Goal: Use online tool/utility: Utilize a website feature to perform a specific function

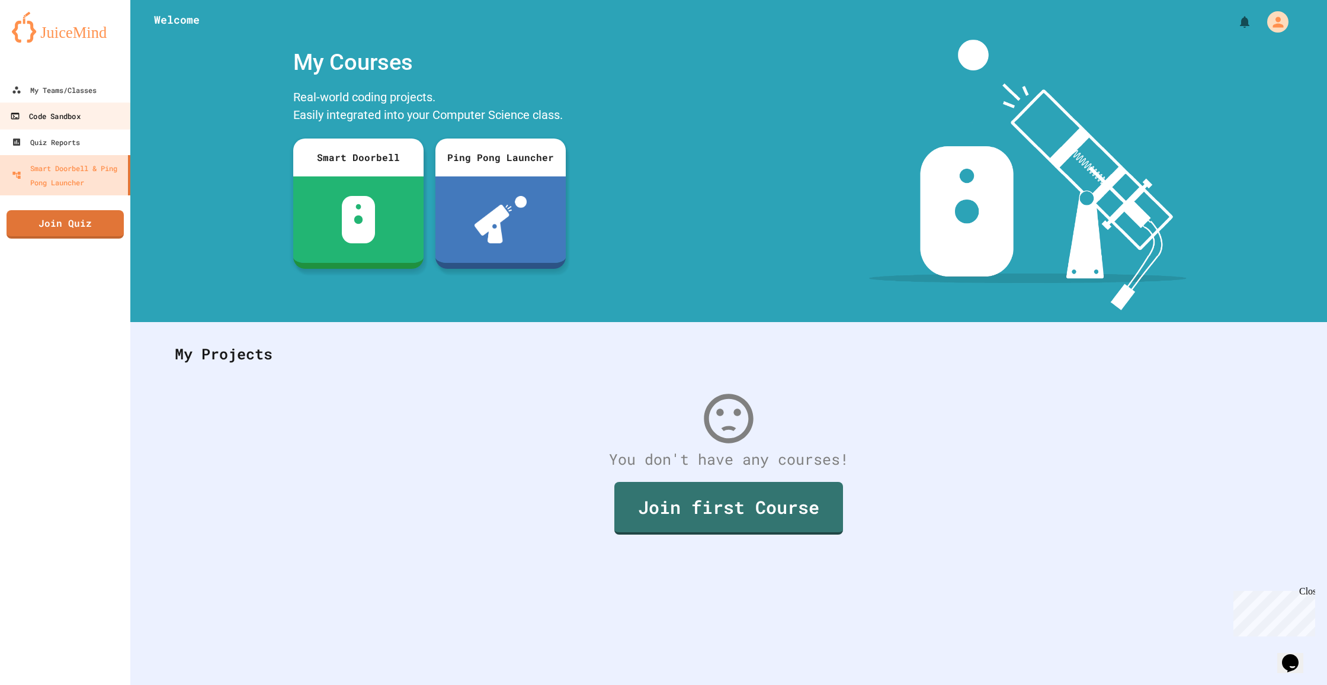
click at [85, 118] on link "Code Sandbox" at bounding box center [65, 115] width 134 height 27
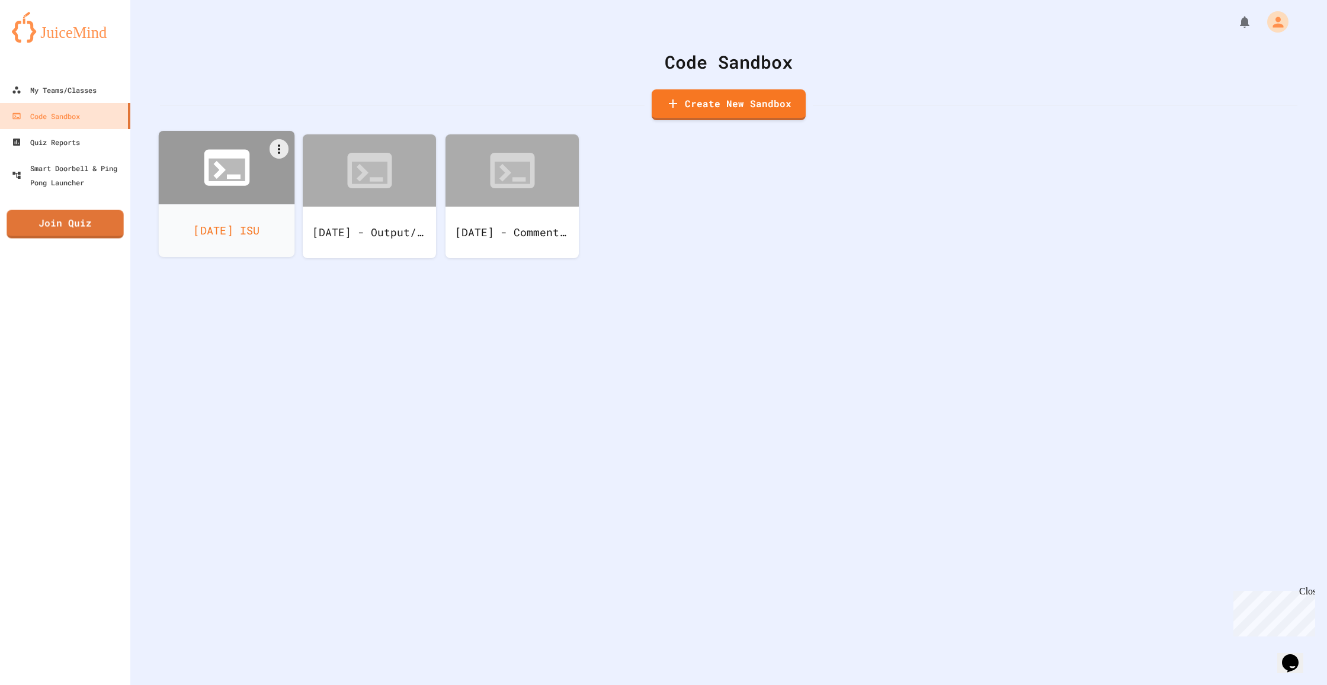
click at [229, 187] on icon at bounding box center [227, 167] width 55 height 55
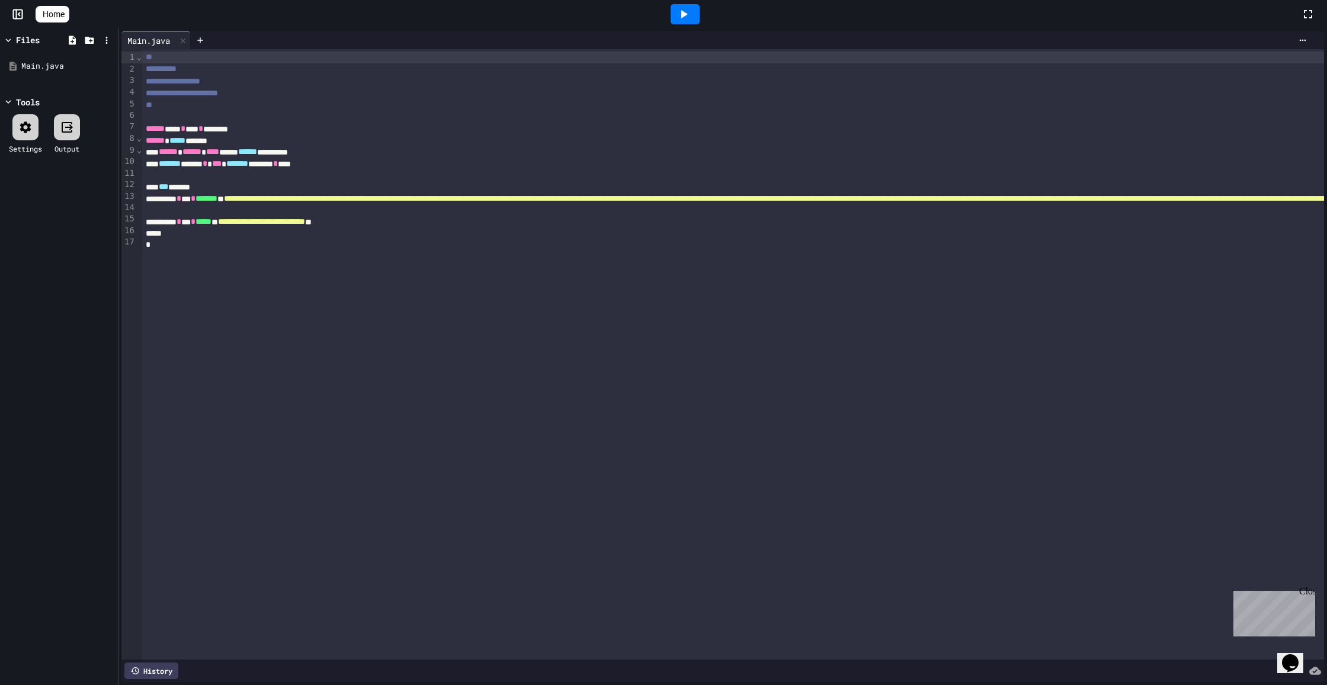
click at [690, 11] on icon at bounding box center [684, 14] width 14 height 14
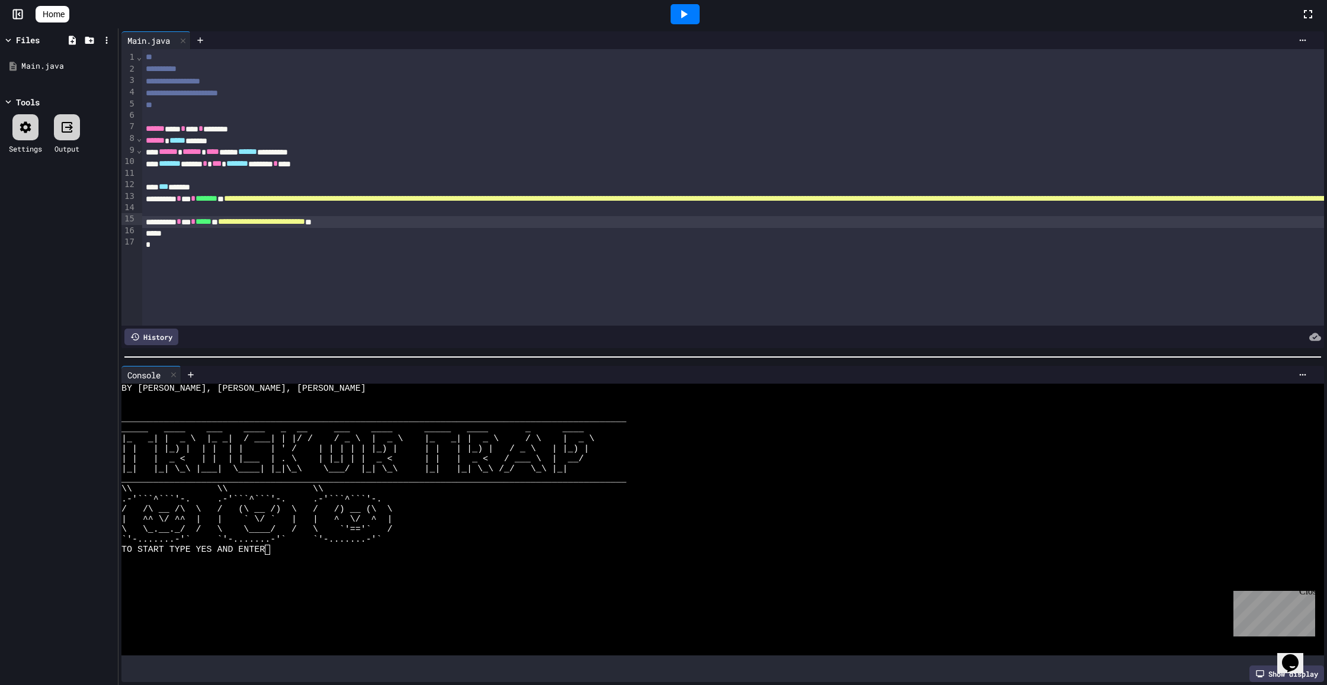
click at [113, 4] on div at bounding box center [685, 14] width 1232 height 32
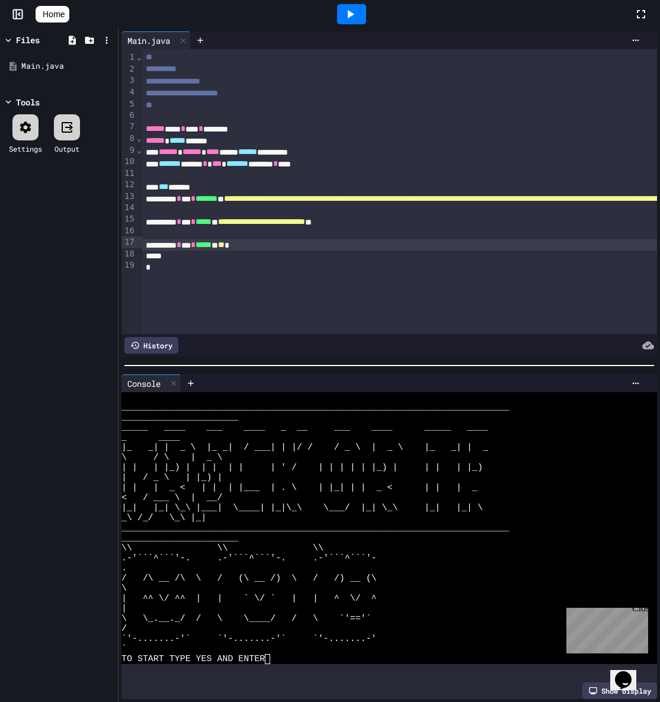
scroll to position [10, 0]
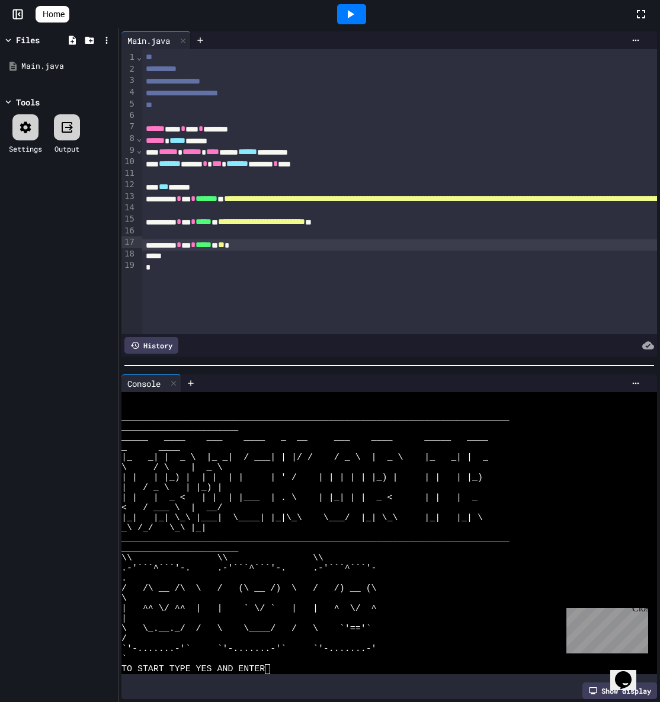
click at [225, 241] on span "**" at bounding box center [221, 245] width 7 height 8
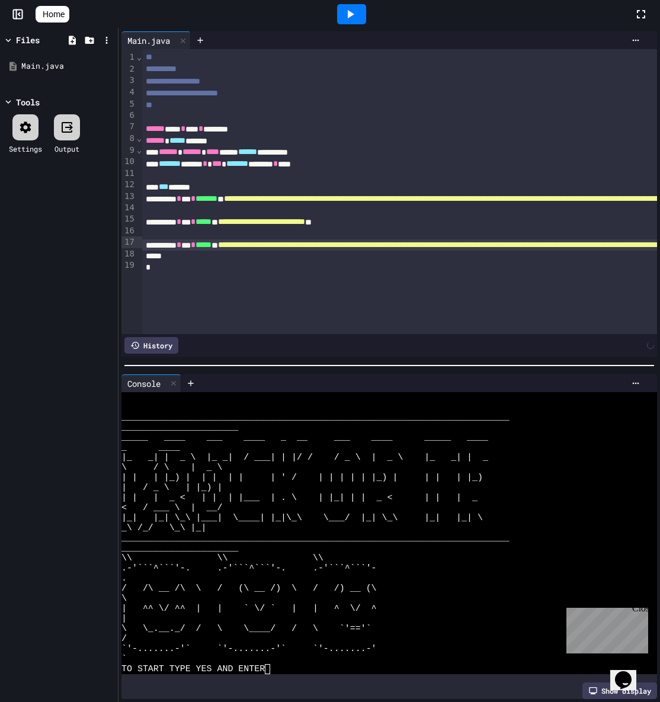
scroll to position [0, 2501]
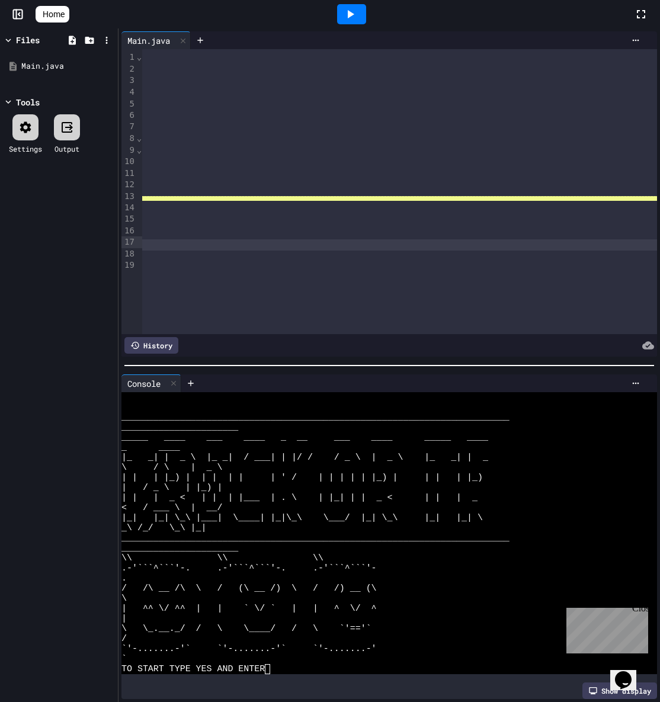
click at [291, 242] on div "**********" at bounding box center [192, 245] width 5942 height 12
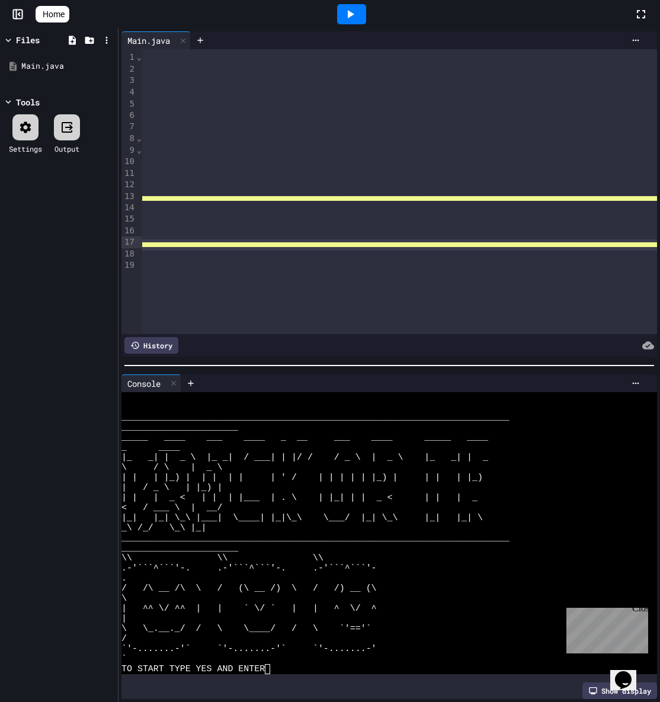
scroll to position [0, 0]
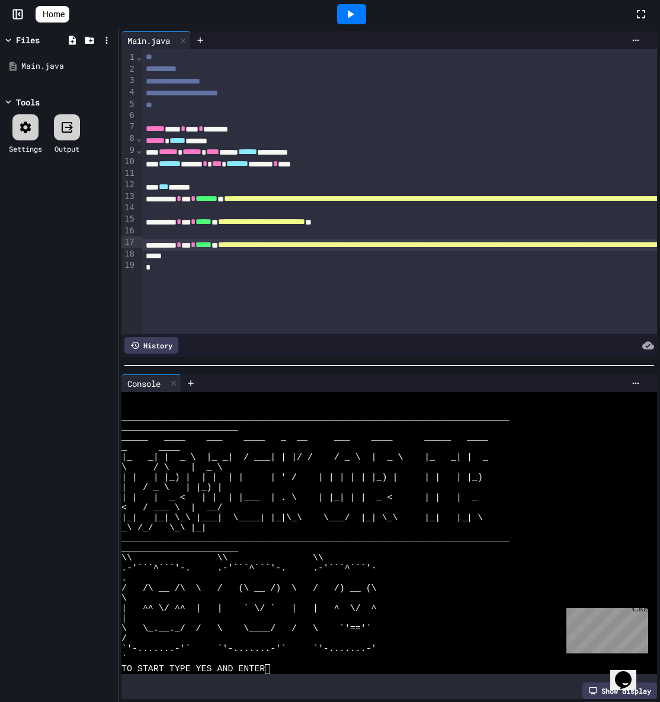
drag, startPoint x: 162, startPoint y: 306, endPoint x: 214, endPoint y: 311, distance: 53.0
click at [250, 316] on div "**********" at bounding box center [389, 191] width 536 height 285
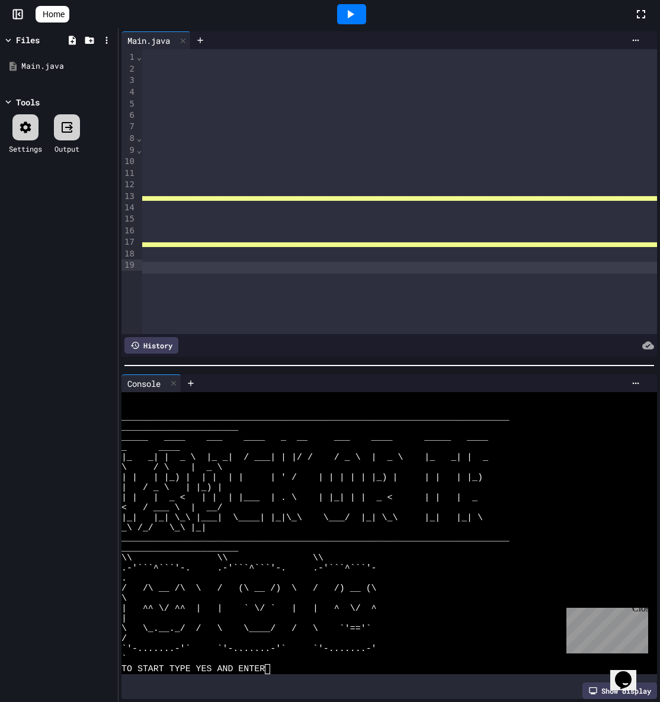
scroll to position [0, 307]
click at [273, 243] on span "**********" at bounding box center [673, 245] width 1524 height 8
click at [286, 246] on span "**********" at bounding box center [673, 245] width 1524 height 8
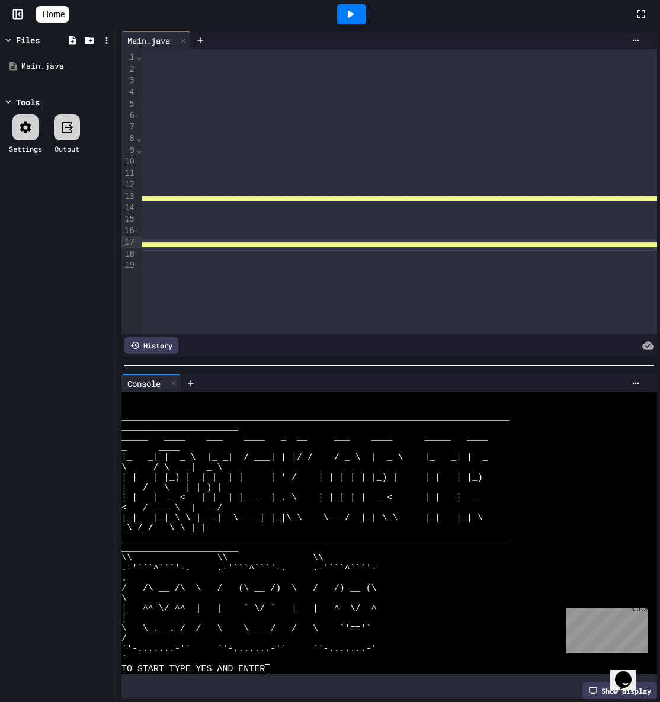
click at [354, 20] on icon at bounding box center [350, 14] width 14 height 14
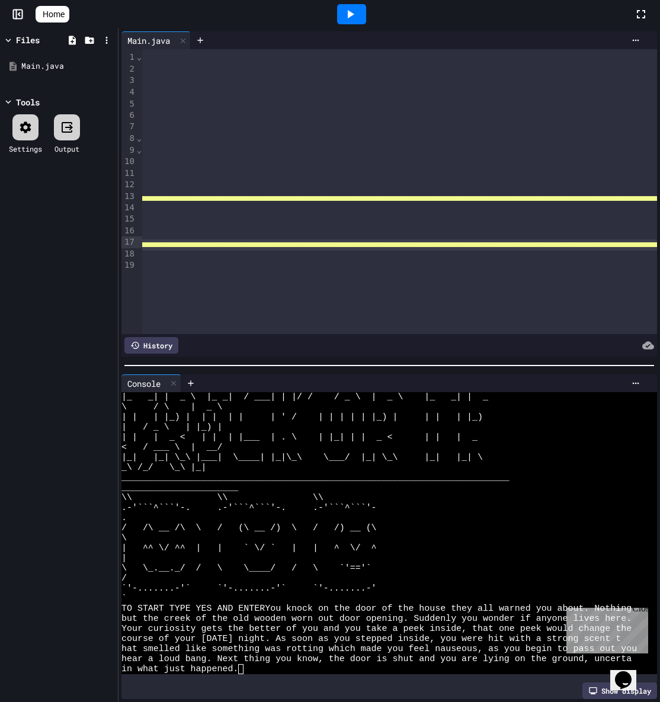
scroll to position [0, 0]
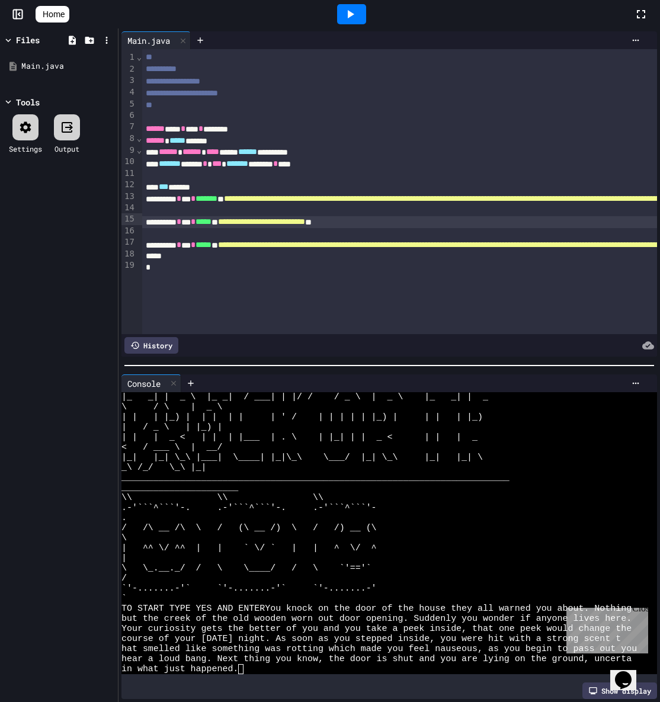
click at [354, 12] on icon at bounding box center [351, 14] width 7 height 8
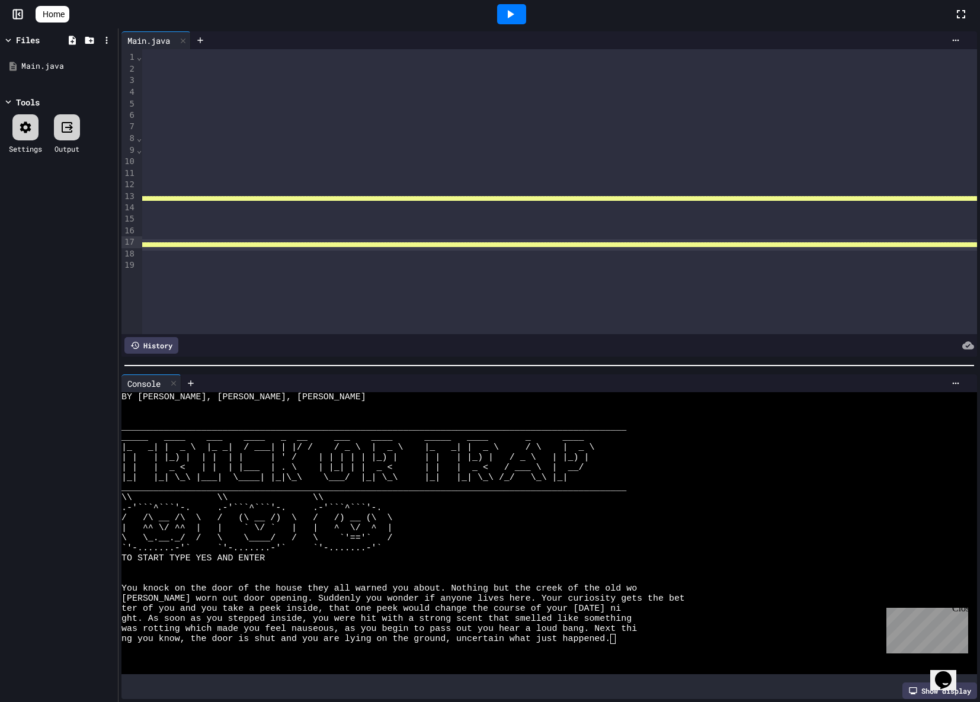
scroll to position [0, 253]
click at [523, 241] on span "**********" at bounding box center [736, 245] width 1542 height 8
click at [511, 241] on span "**********" at bounding box center [736, 245] width 1542 height 8
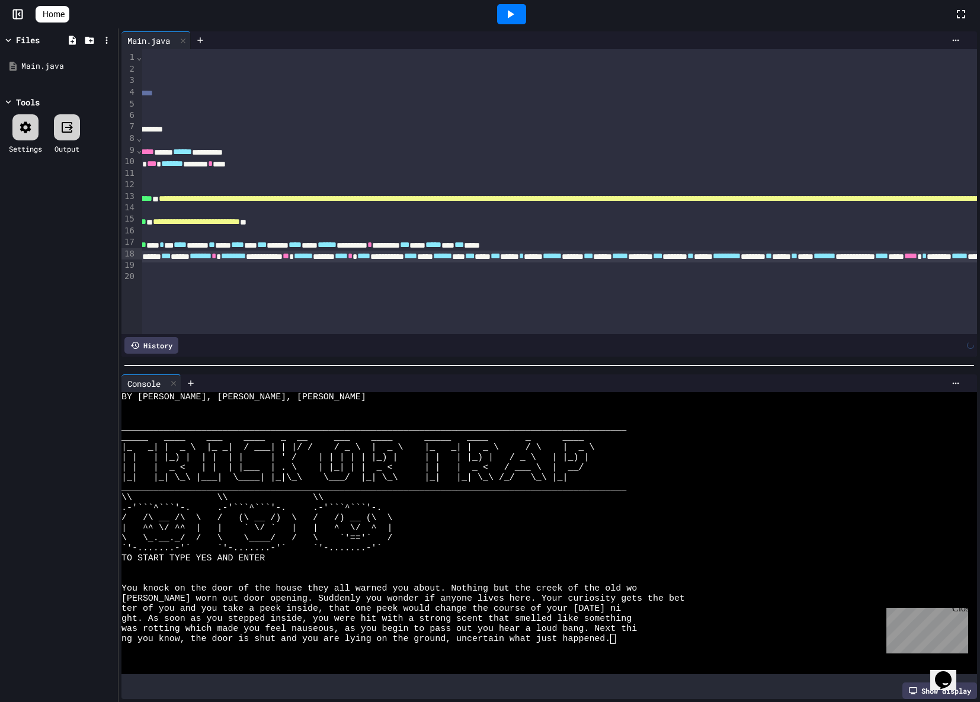
scroll to position [0, 55]
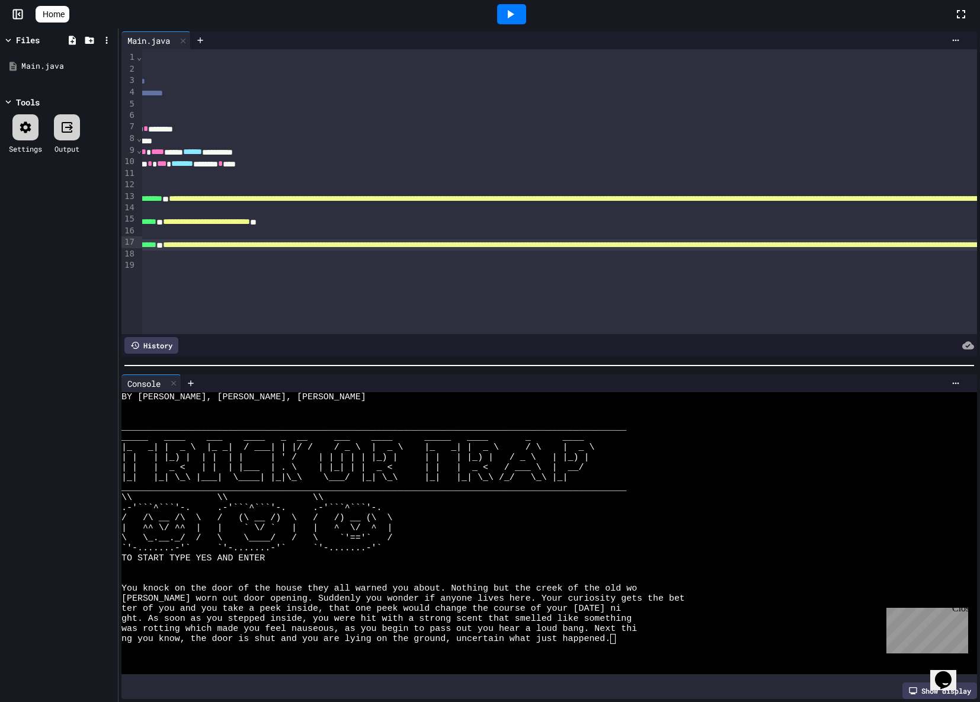
click at [514, 23] on div at bounding box center [511, 14] width 29 height 20
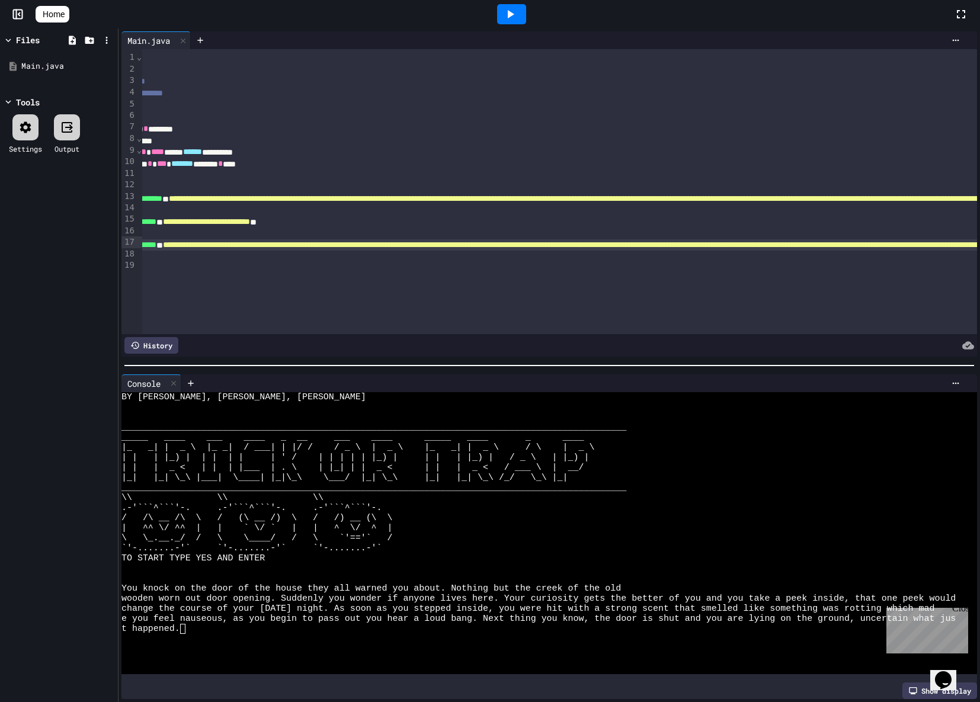
click at [714, 244] on span "**********" at bounding box center [923, 245] width 1521 height 8
click at [526, 6] on div at bounding box center [511, 14] width 29 height 20
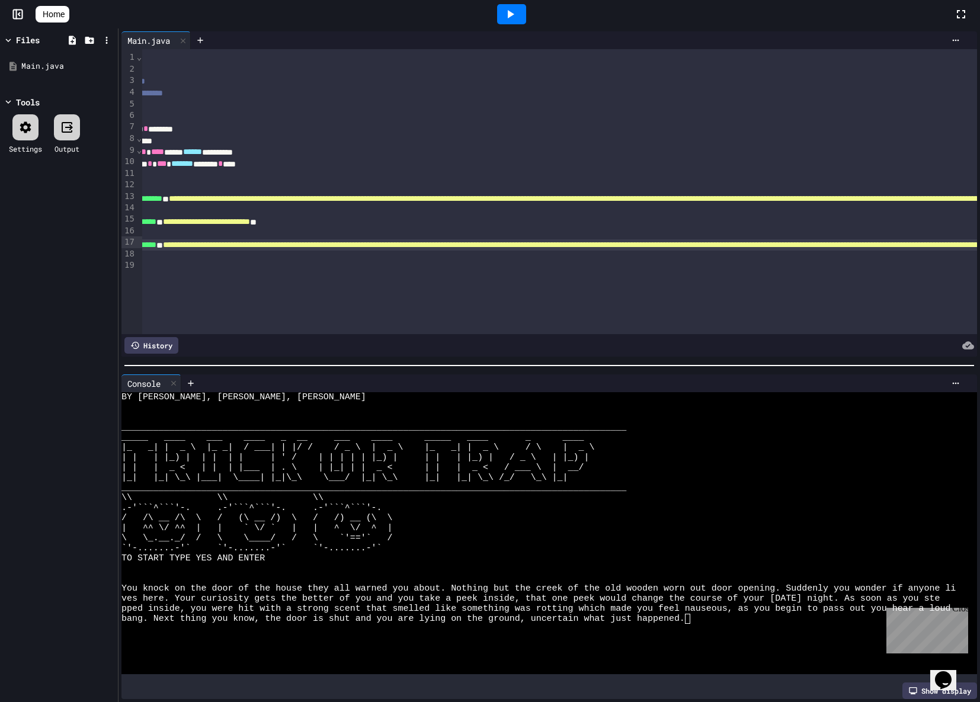
drag, startPoint x: 353, startPoint y: 692, endPoint x: 230, endPoint y: 700, distance: 123.5
click at [230, 685] on div "**********" at bounding box center [548, 365] width 861 height 674
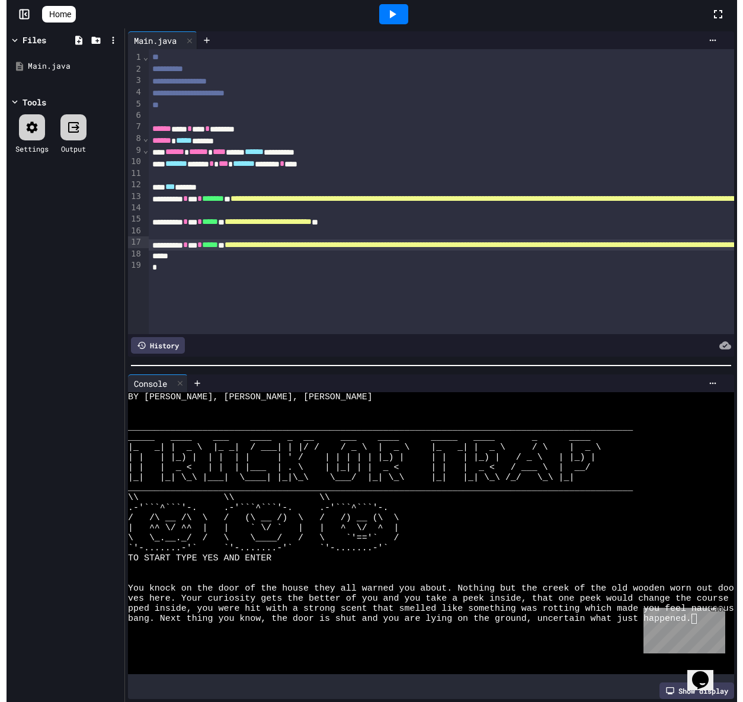
scroll to position [20, 0]
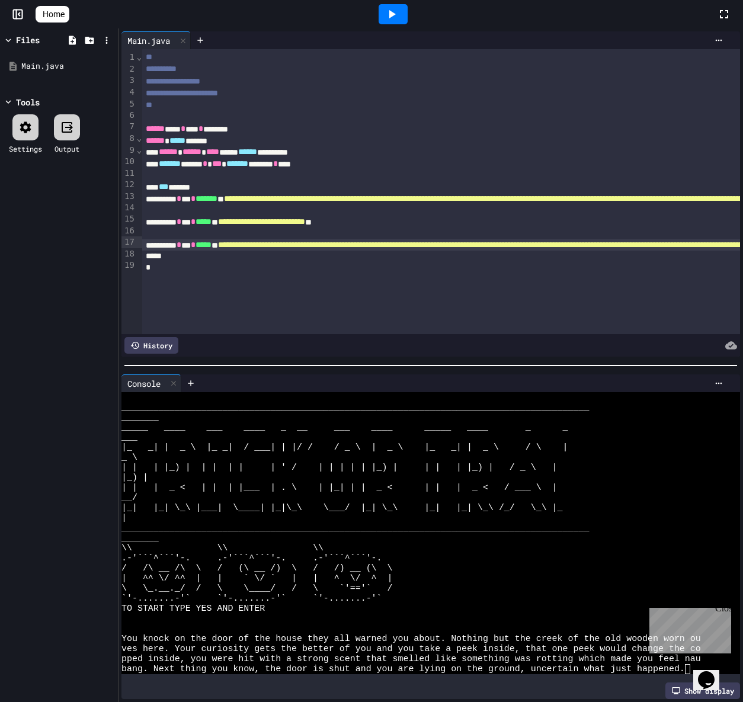
click at [65, 14] on span "Home" at bounding box center [54, 14] width 22 height 12
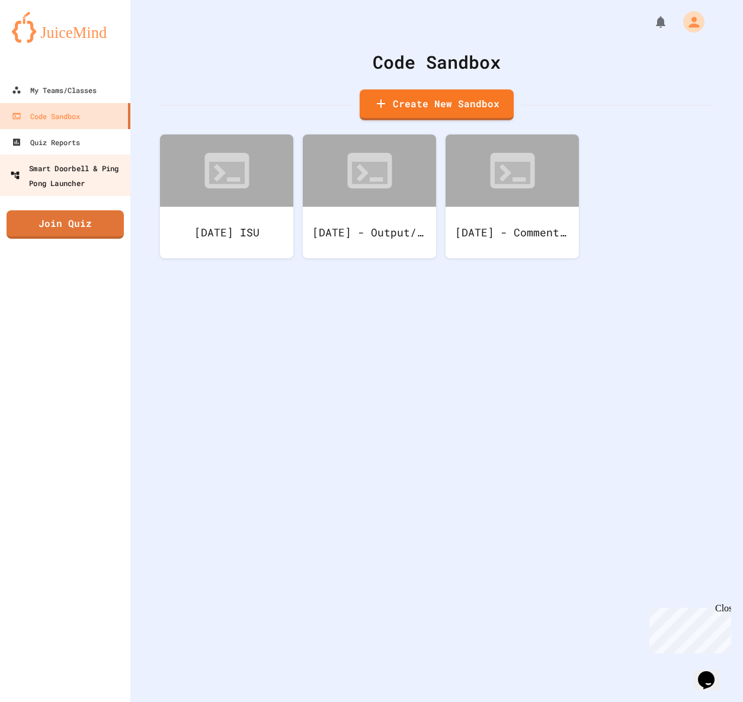
click at [57, 179] on div "Smart Doorbell & Ping Pong Launcher" at bounding box center [68, 175] width 117 height 29
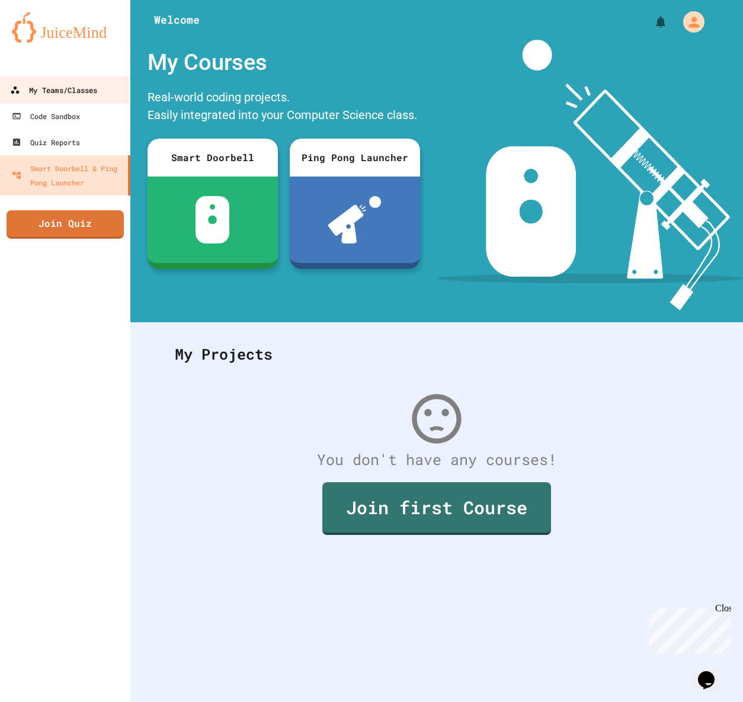
click at [97, 85] on div "My Teams/Classes" at bounding box center [53, 90] width 87 height 15
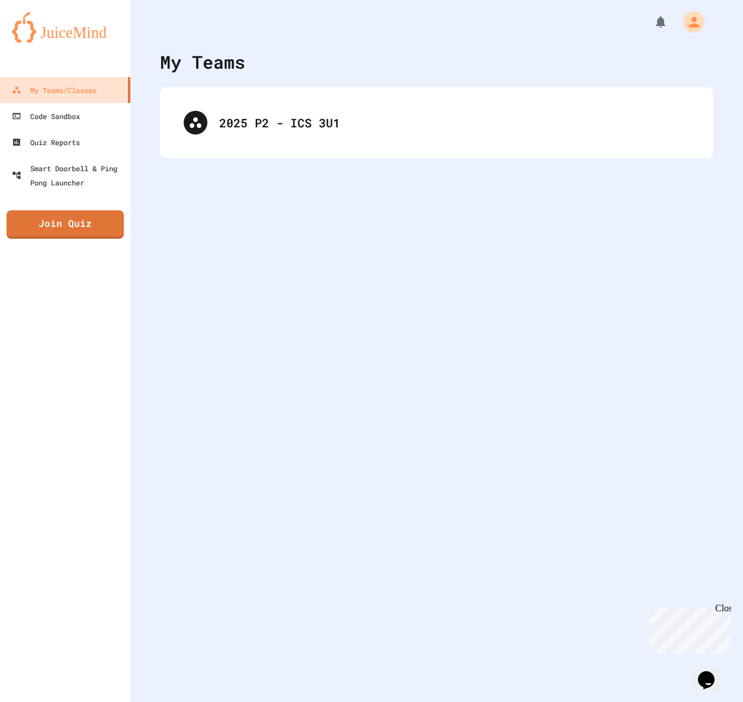
click at [306, 146] on div "2025 P2 - ICS 3U1" at bounding box center [436, 122] width 553 height 71
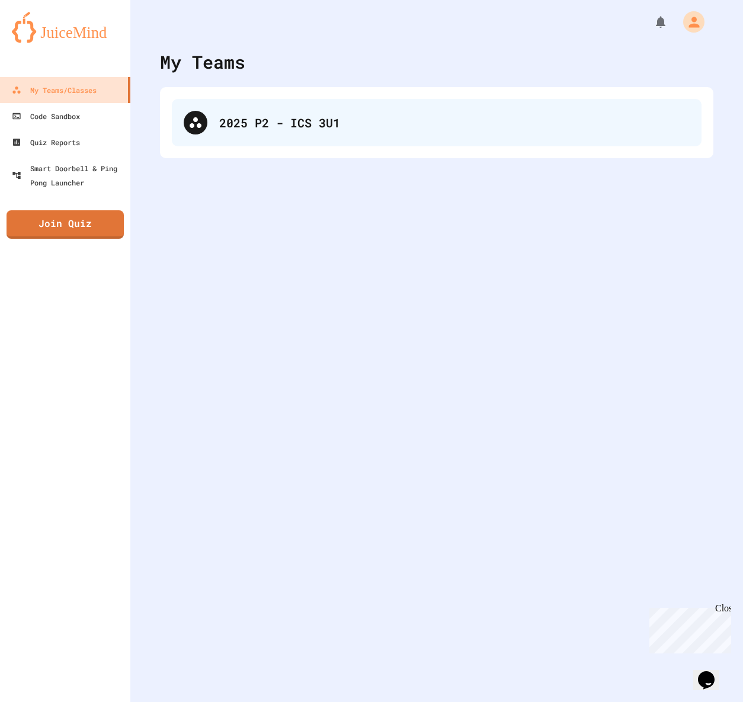
click at [296, 130] on div "2025 P2 - ICS 3U1" at bounding box center [454, 123] width 470 height 18
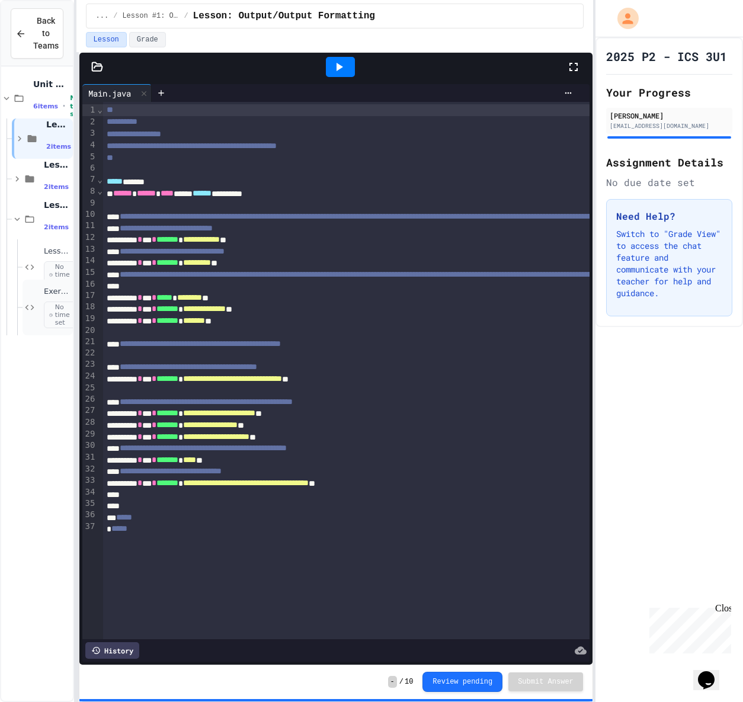
click at [49, 300] on div "Exercise: User Input No time set" at bounding box center [57, 307] width 27 height 41
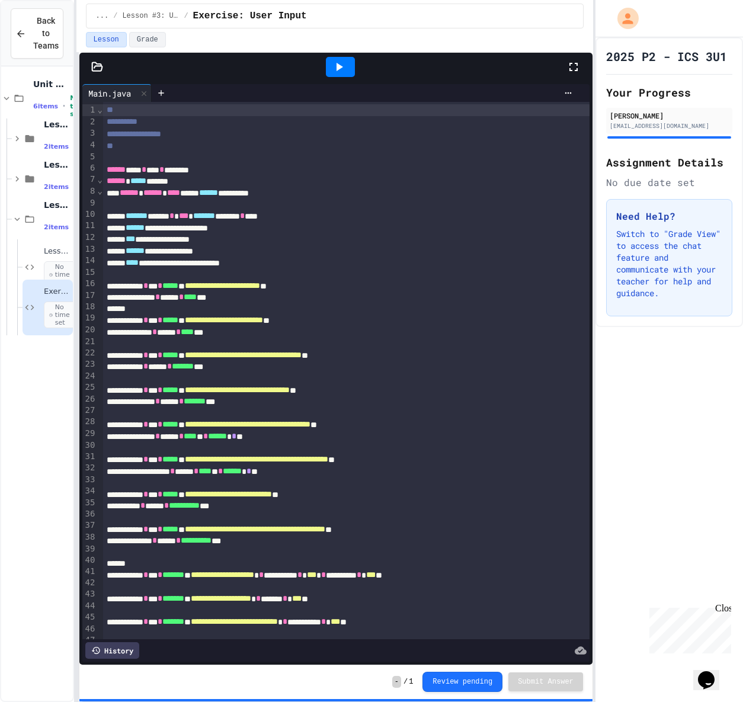
scroll to position [104, 0]
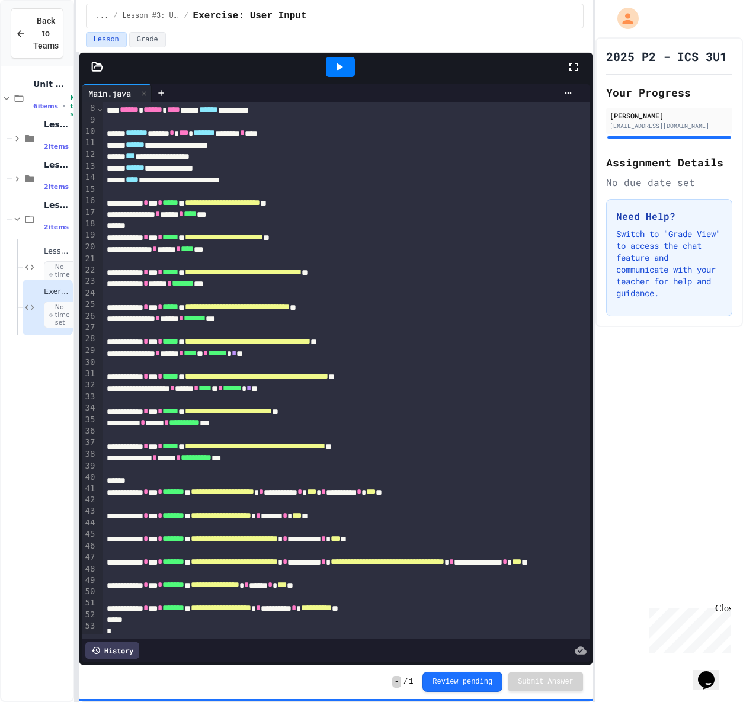
click at [338, 68] on icon at bounding box center [340, 67] width 7 height 8
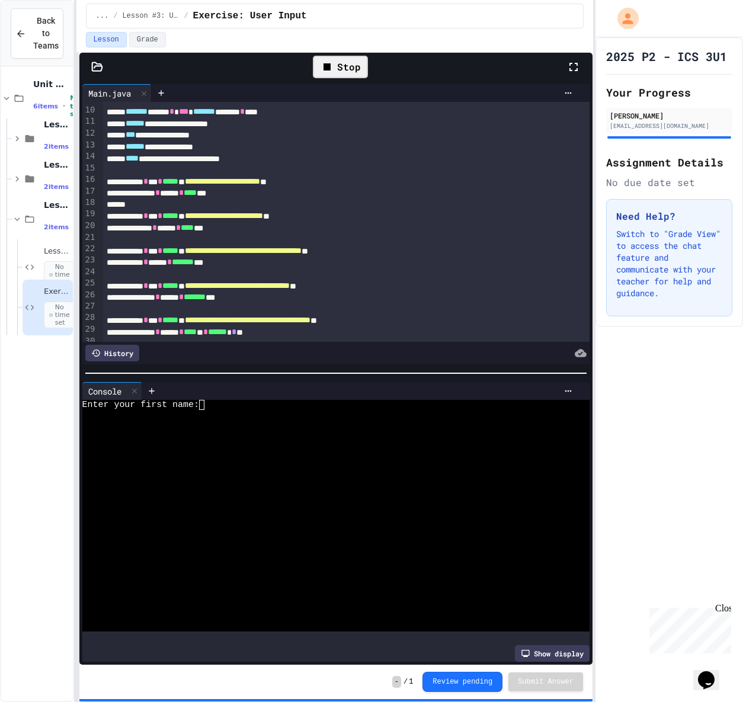
click at [355, 440] on div at bounding box center [324, 445] width 485 height 10
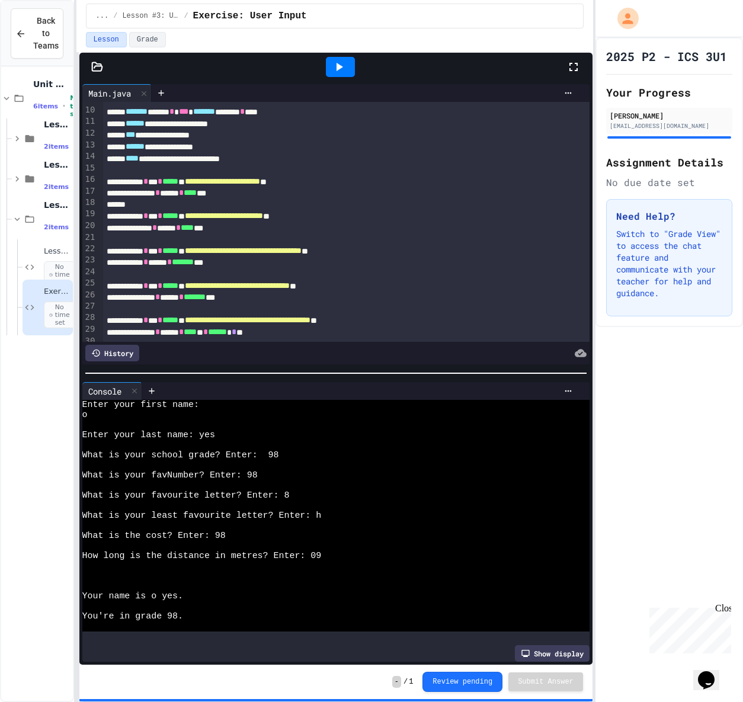
scroll to position [81, 0]
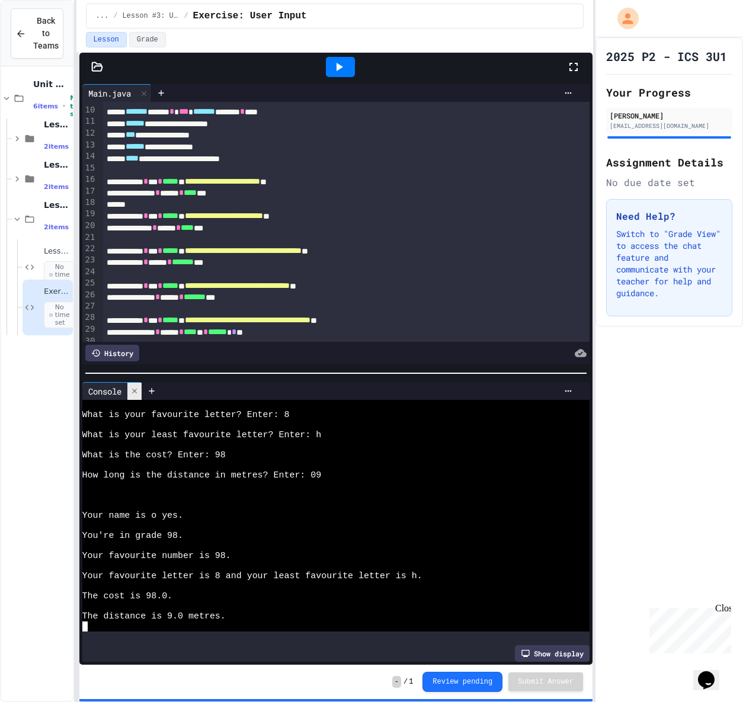
click at [139, 389] on icon at bounding box center [134, 391] width 8 height 8
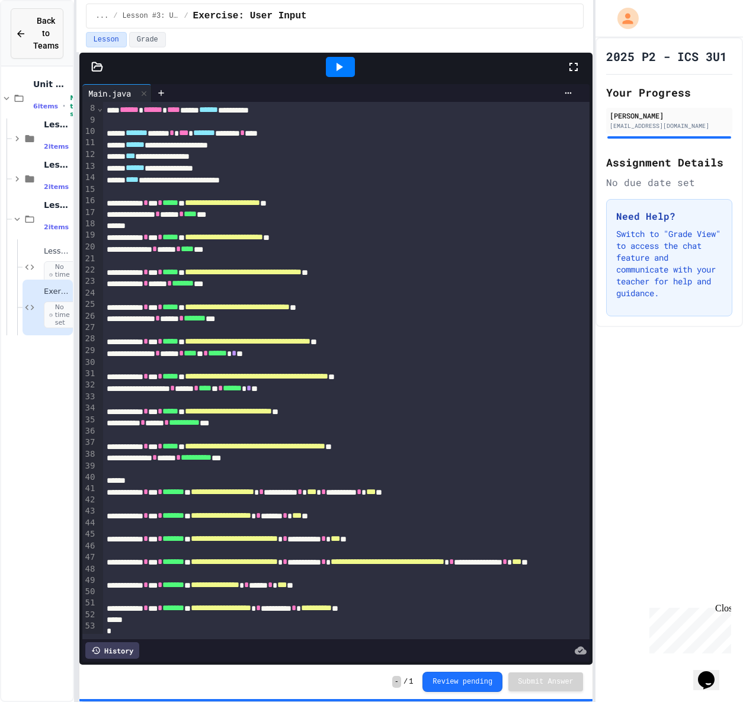
click at [30, 18] on div "Back to Teams" at bounding box center [36, 33] width 43 height 37
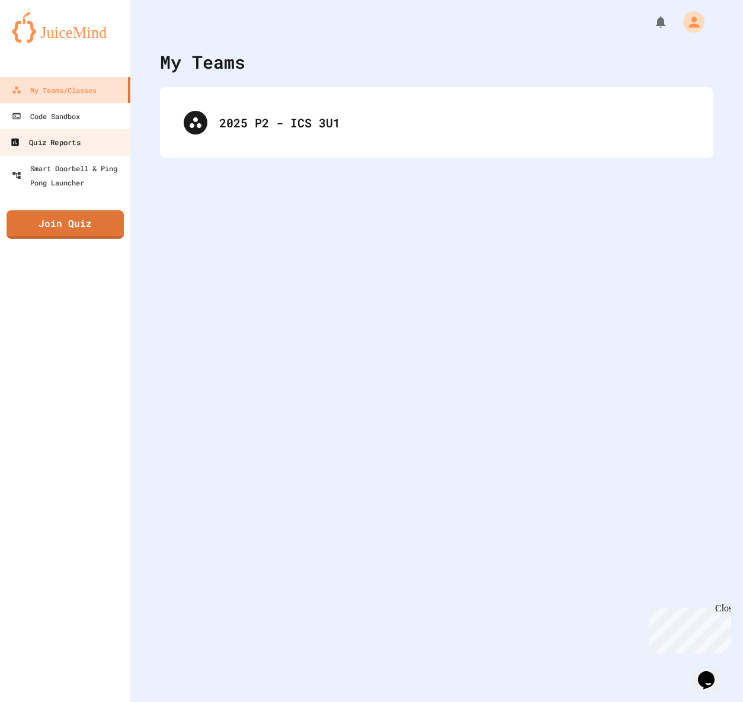
click at [73, 139] on div "Quiz Reports" at bounding box center [45, 142] width 70 height 15
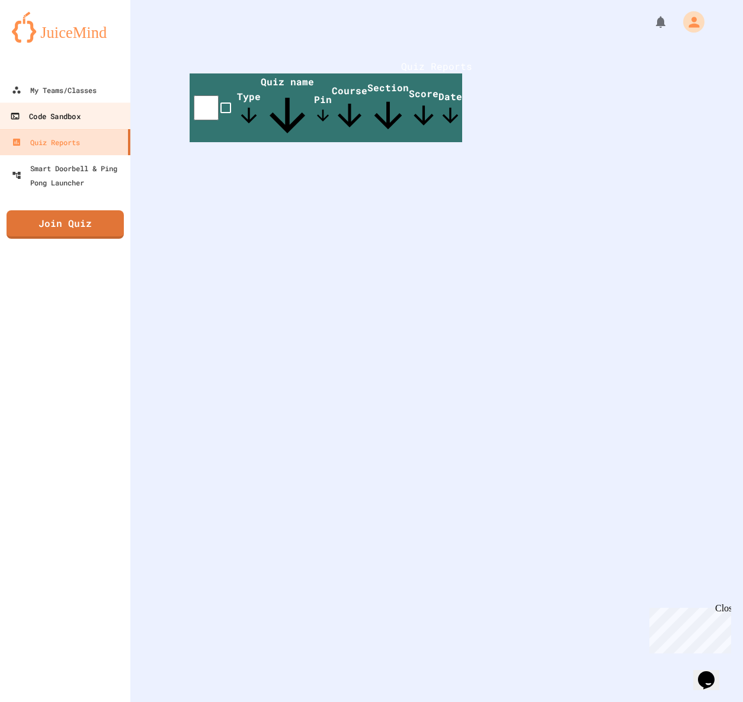
click at [62, 119] on div "Code Sandbox" at bounding box center [45, 116] width 70 height 15
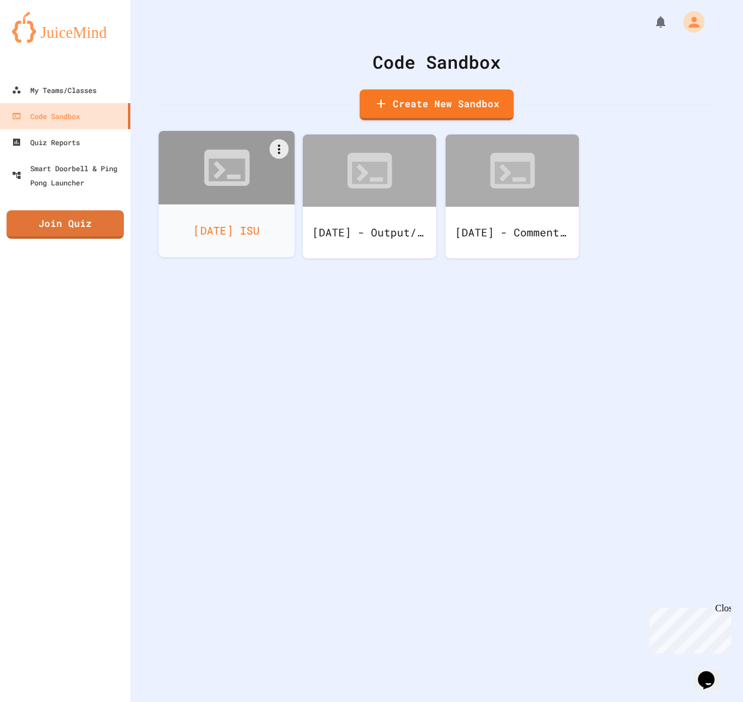
click at [224, 225] on div "September 26, 2025 ISU" at bounding box center [227, 230] width 136 height 53
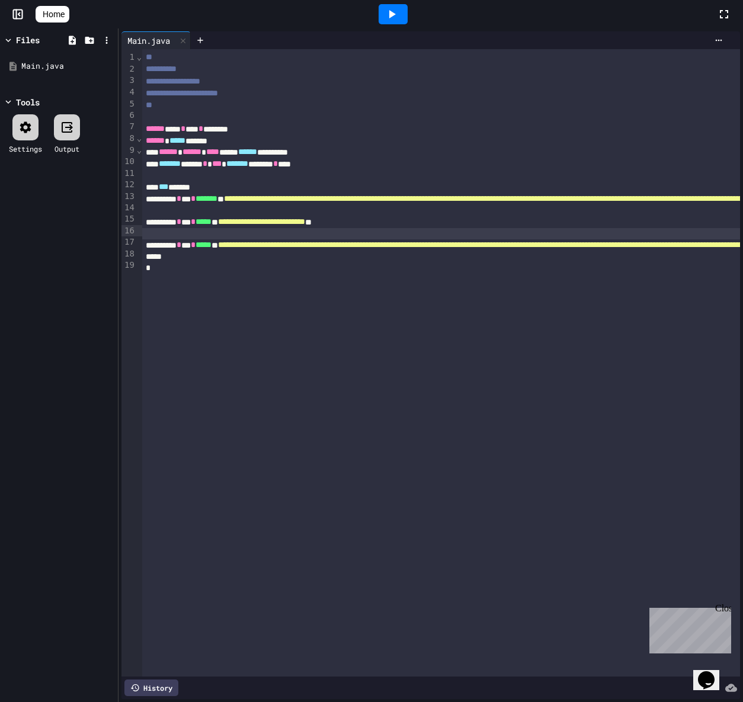
drag, startPoint x: 303, startPoint y: 231, endPoint x: 156, endPoint y: 228, distance: 147.0
drag, startPoint x: 168, startPoint y: 230, endPoint x: 275, endPoint y: 229, distance: 107.2
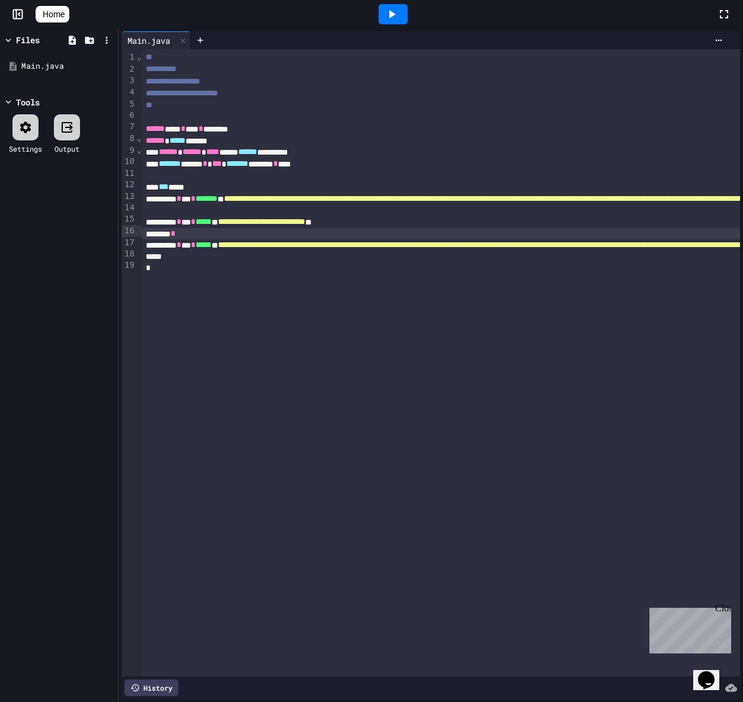
click at [408, 16] on div at bounding box center [393, 14] width 29 height 20
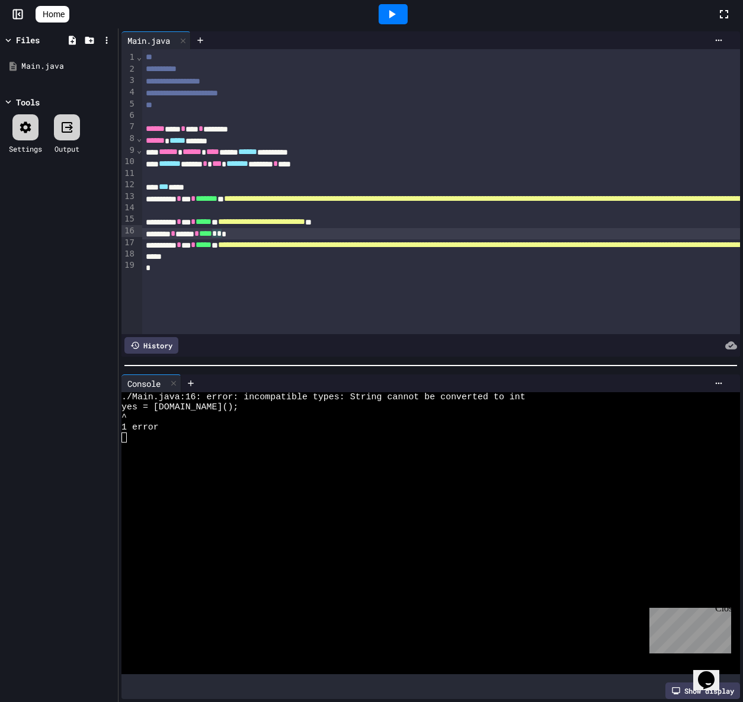
click at [168, 185] on span "***" at bounding box center [163, 186] width 9 height 8
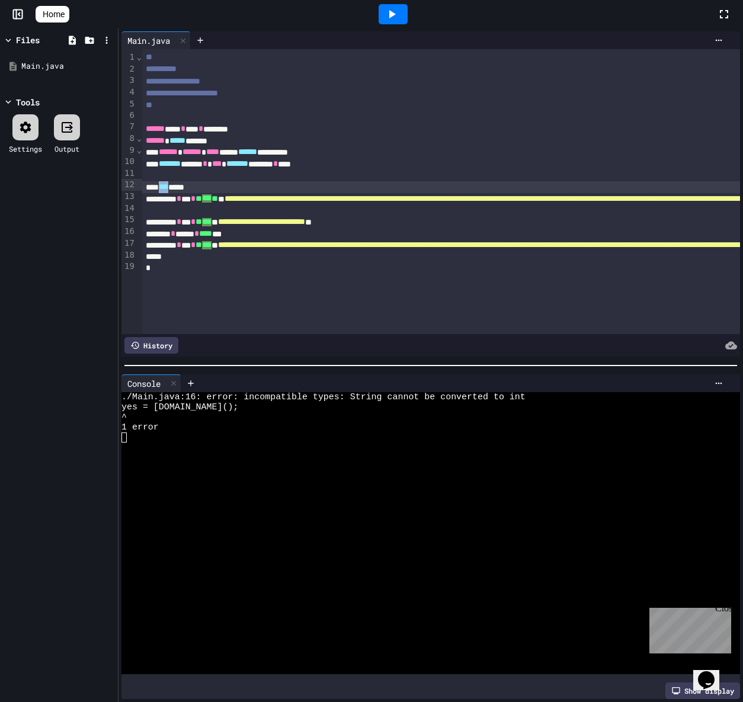
click at [168, 185] on span "***" at bounding box center [163, 186] width 9 height 8
click at [175, 379] on icon at bounding box center [173, 383] width 8 height 8
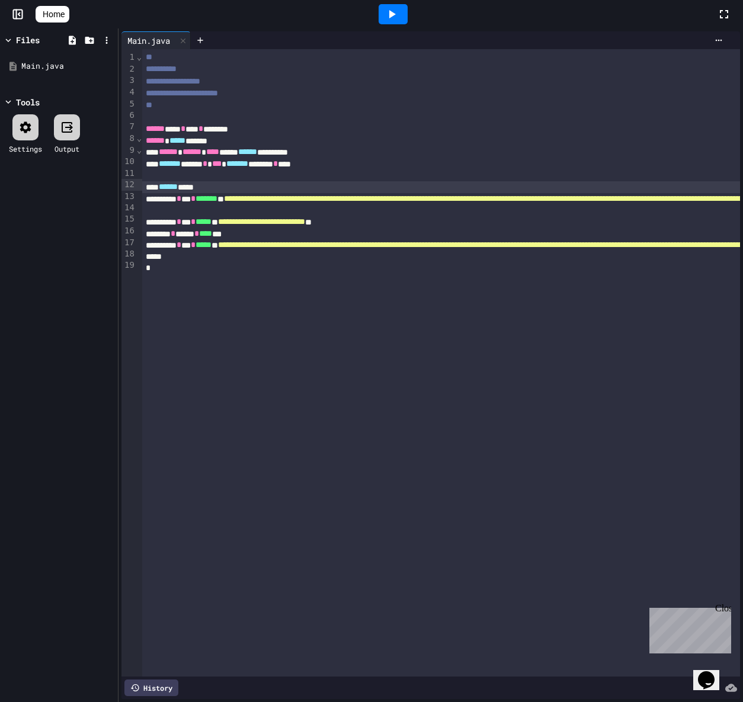
click at [408, 17] on div at bounding box center [393, 14] width 29 height 20
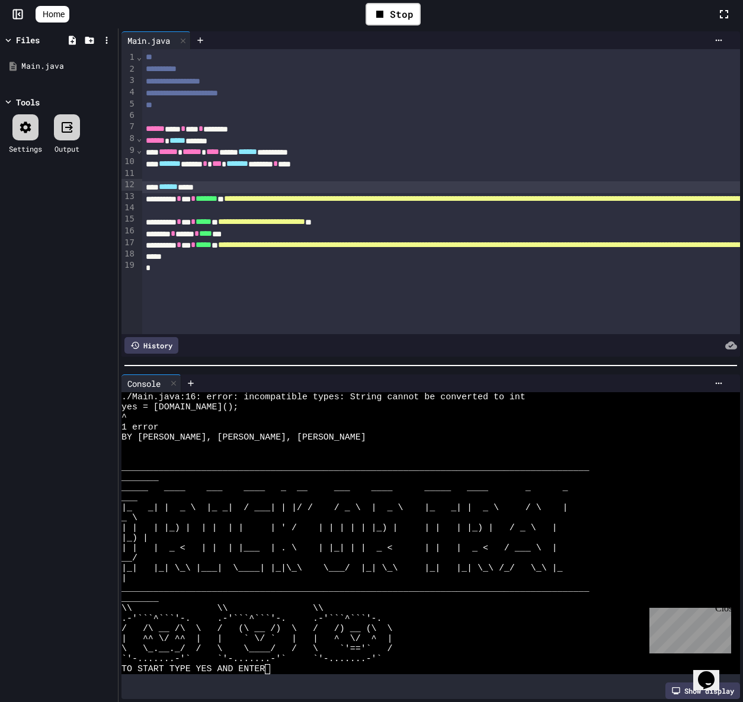
click at [297, 664] on div "TO START TYPE YES AND ENTER" at bounding box center [419, 669] width 597 height 10
type textarea "***"
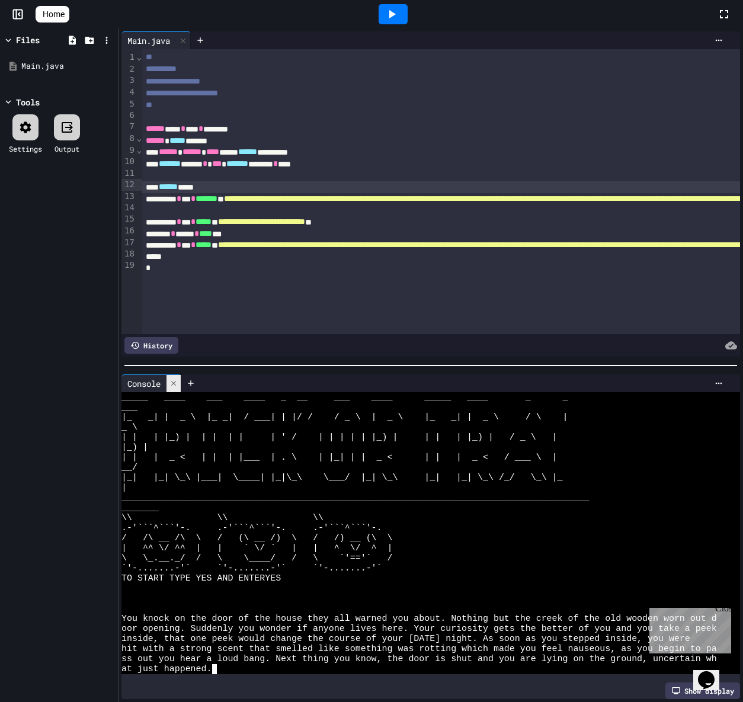
click at [170, 375] on div at bounding box center [173, 383] width 14 height 17
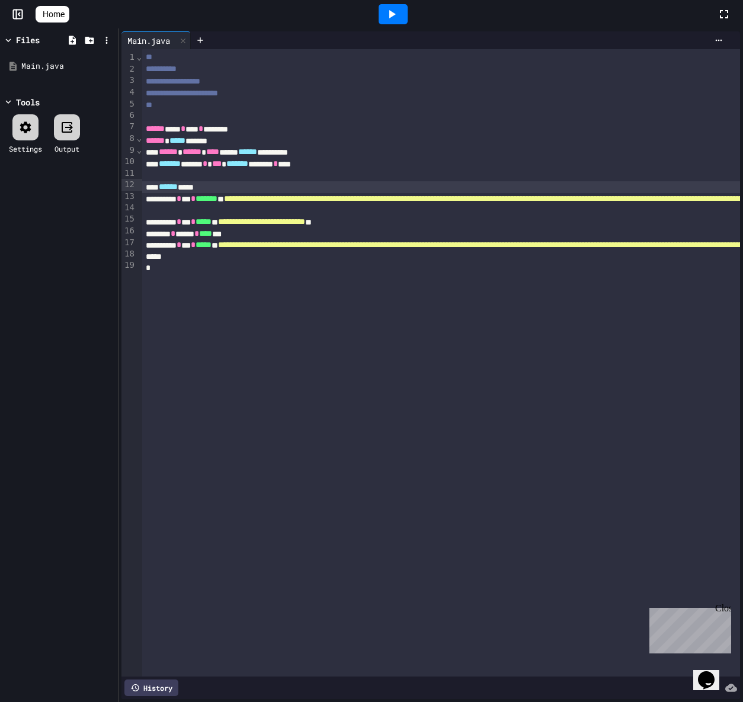
click at [305, 217] on span "**********" at bounding box center [261, 221] width 87 height 8
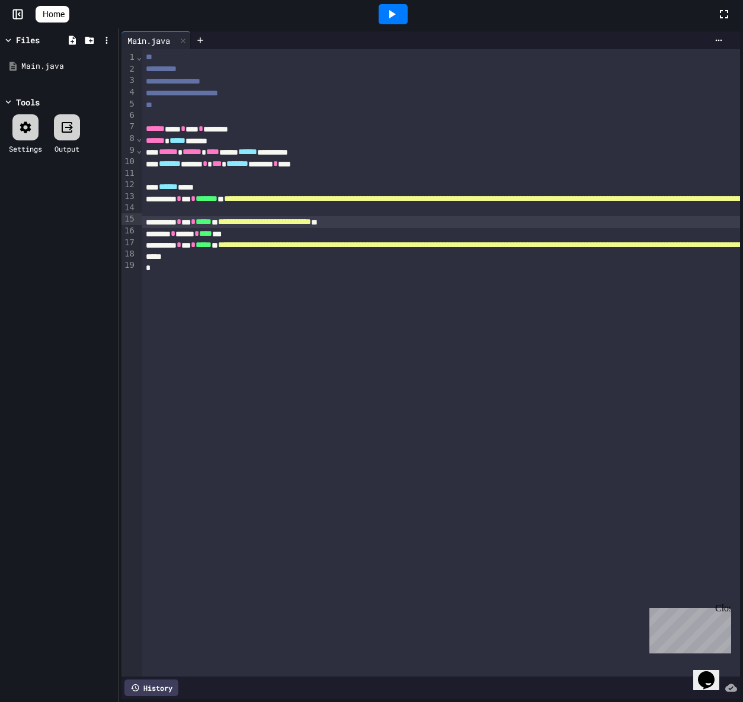
click at [311, 217] on span "**********" at bounding box center [264, 221] width 93 height 8
click at [390, 7] on icon at bounding box center [392, 14] width 14 height 14
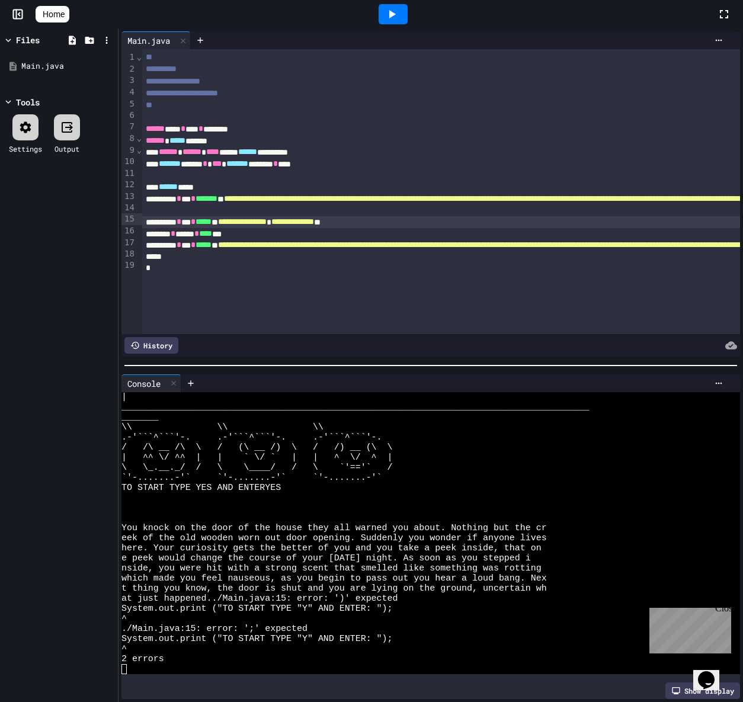
scroll to position [141, 0]
click at [173, 379] on icon at bounding box center [173, 383] width 8 height 8
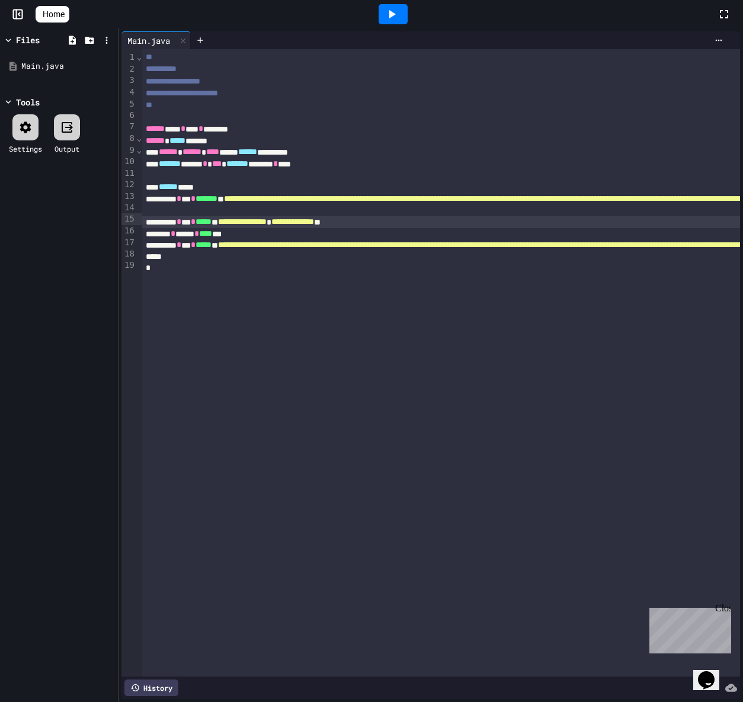
click at [314, 220] on span "**********" at bounding box center [292, 221] width 43 height 8
click at [387, 26] on div at bounding box center [393, 14] width 41 height 32
click at [393, 18] on icon at bounding box center [392, 14] width 14 height 14
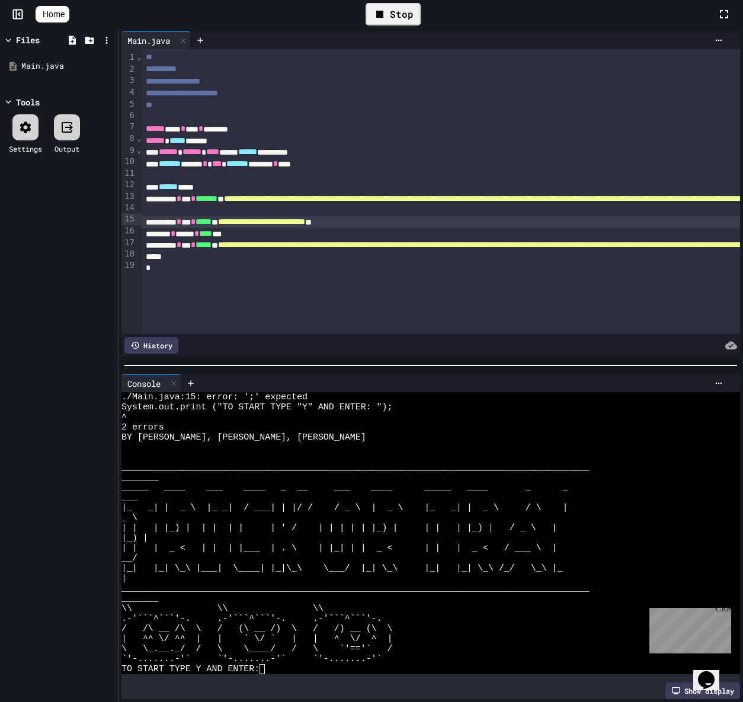
scroll to position [30, 0]
type textarea "*"
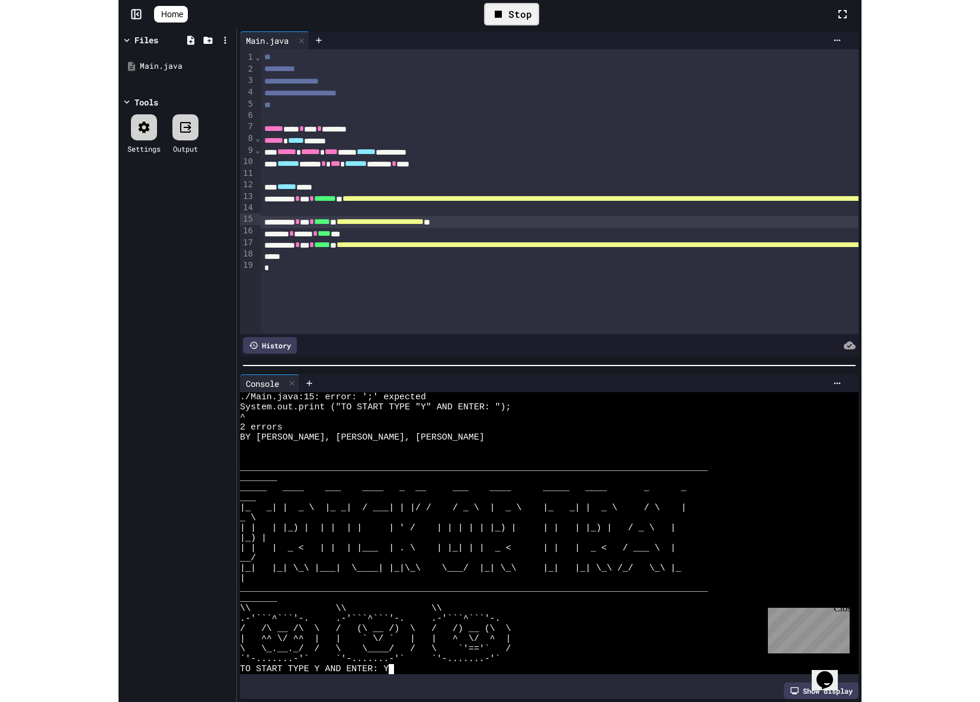
scroll to position [121, 0]
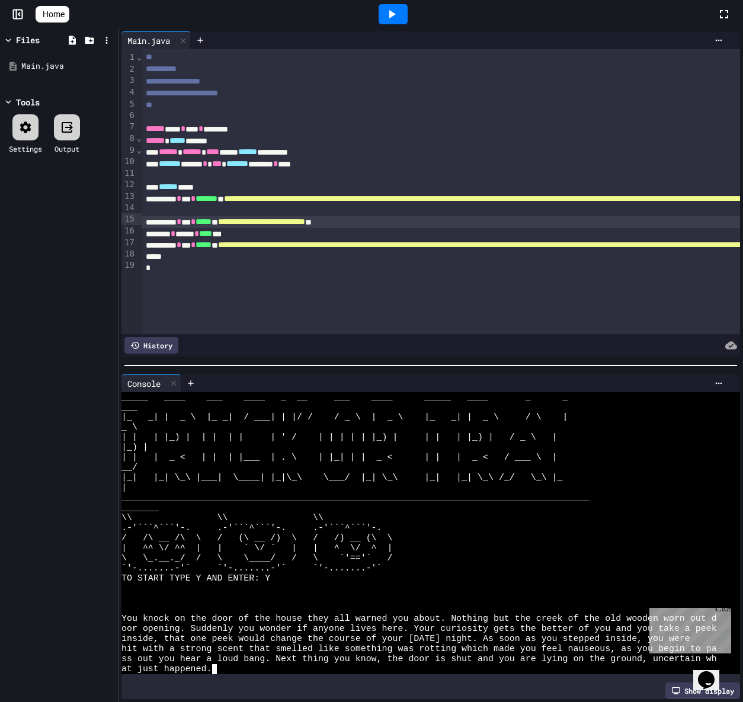
click at [176, 379] on icon at bounding box center [173, 383] width 8 height 8
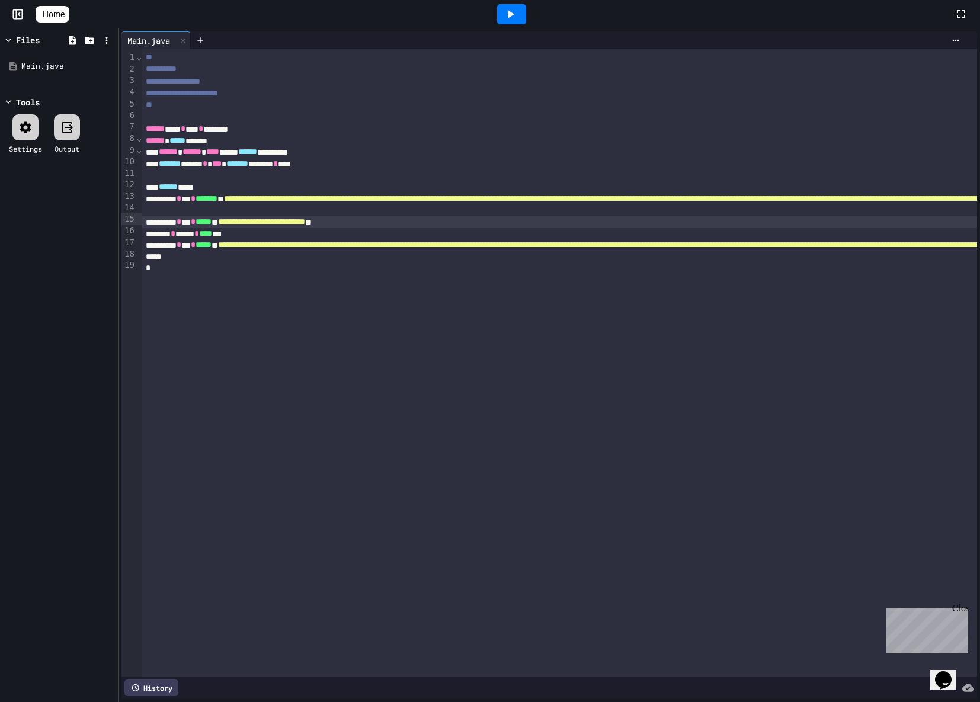
click at [532, 16] on div at bounding box center [511, 14] width 41 height 32
click at [526, 16] on div at bounding box center [511, 14] width 29 height 20
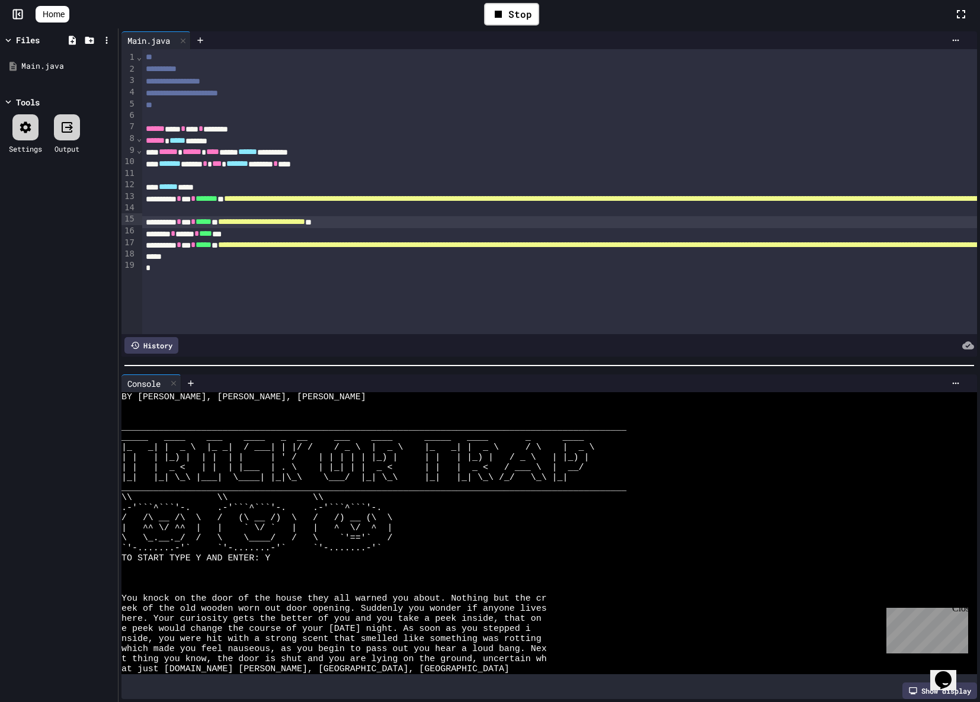
scroll to position [161, 0]
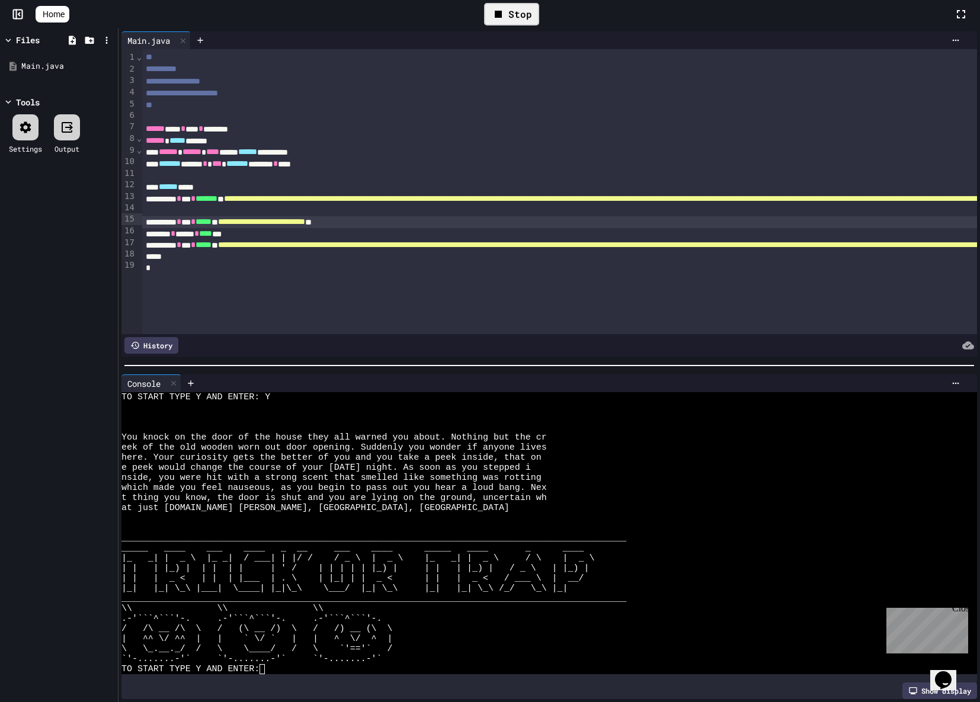
click at [505, 8] on icon at bounding box center [498, 14] width 14 height 14
click at [178, 379] on icon at bounding box center [173, 383] width 8 height 8
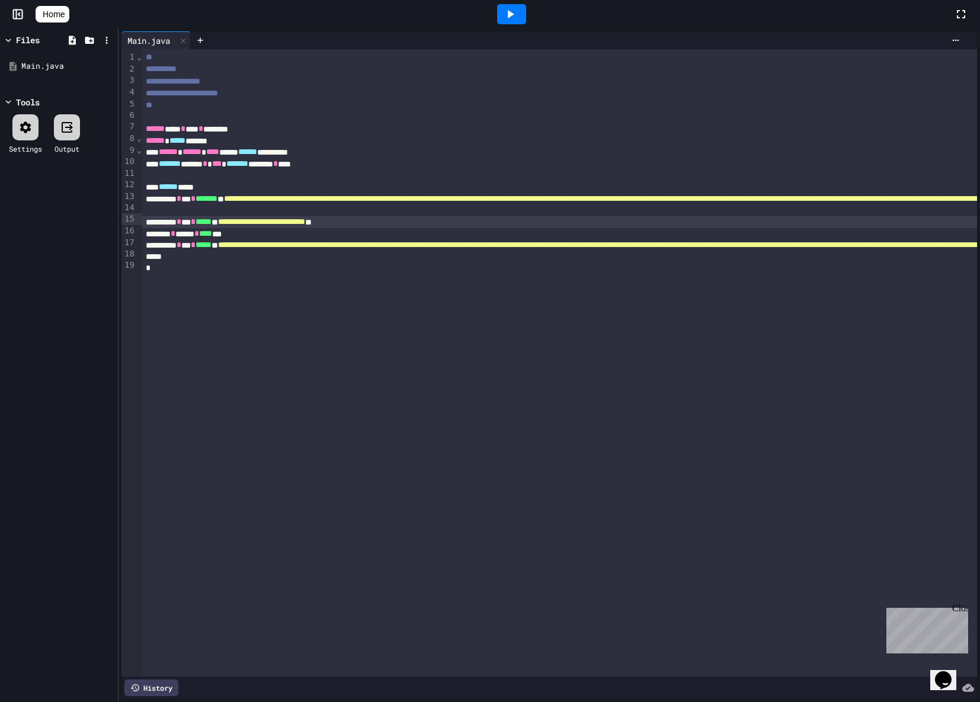
click at [508, 6] on div at bounding box center [511, 14] width 29 height 20
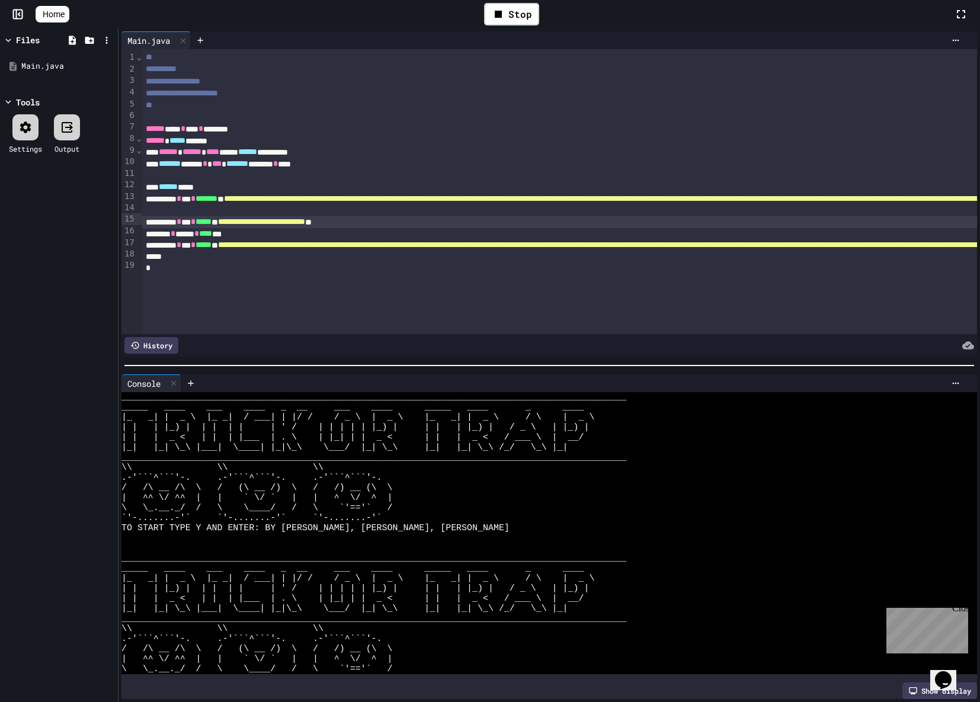
scroll to position [50, 0]
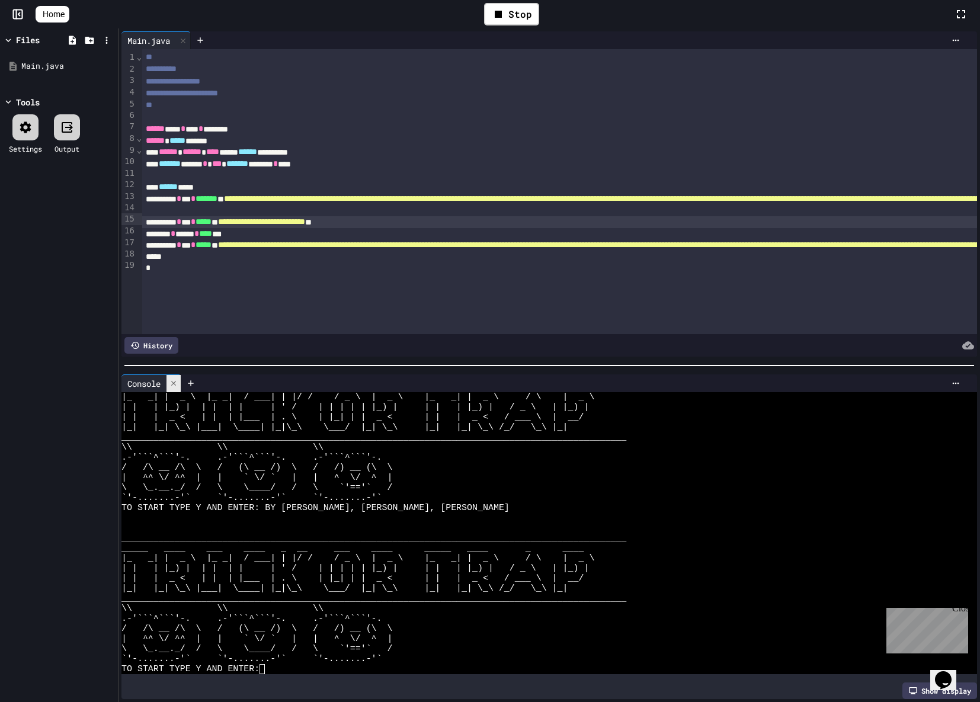
click at [172, 379] on icon at bounding box center [173, 383] width 8 height 8
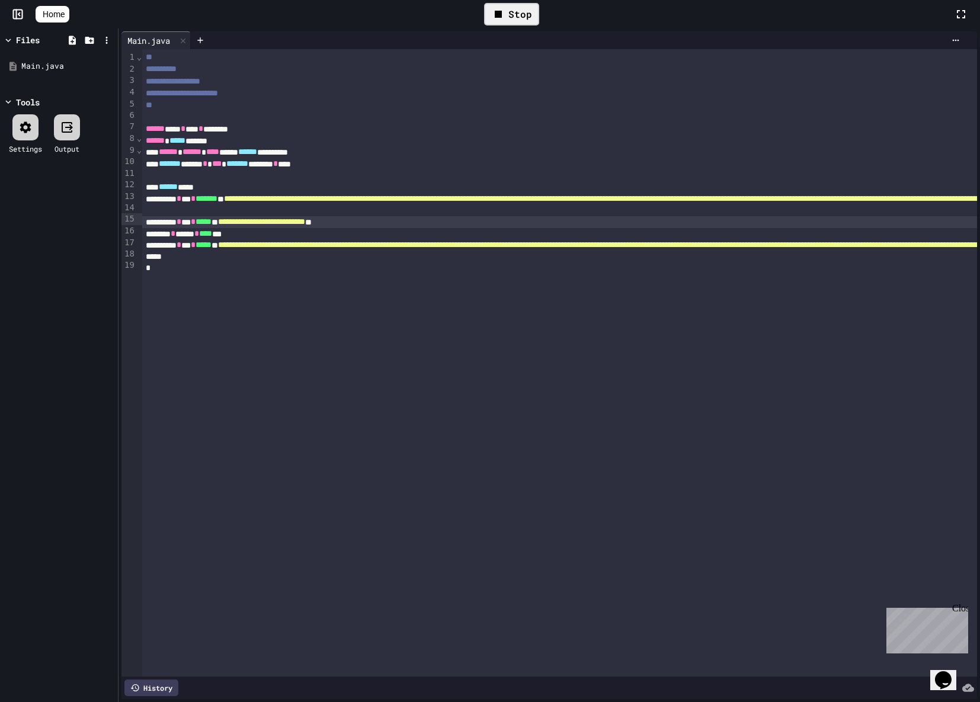
click at [521, 14] on div "Stop" at bounding box center [511, 14] width 55 height 23
click at [517, 14] on icon at bounding box center [510, 14] width 14 height 14
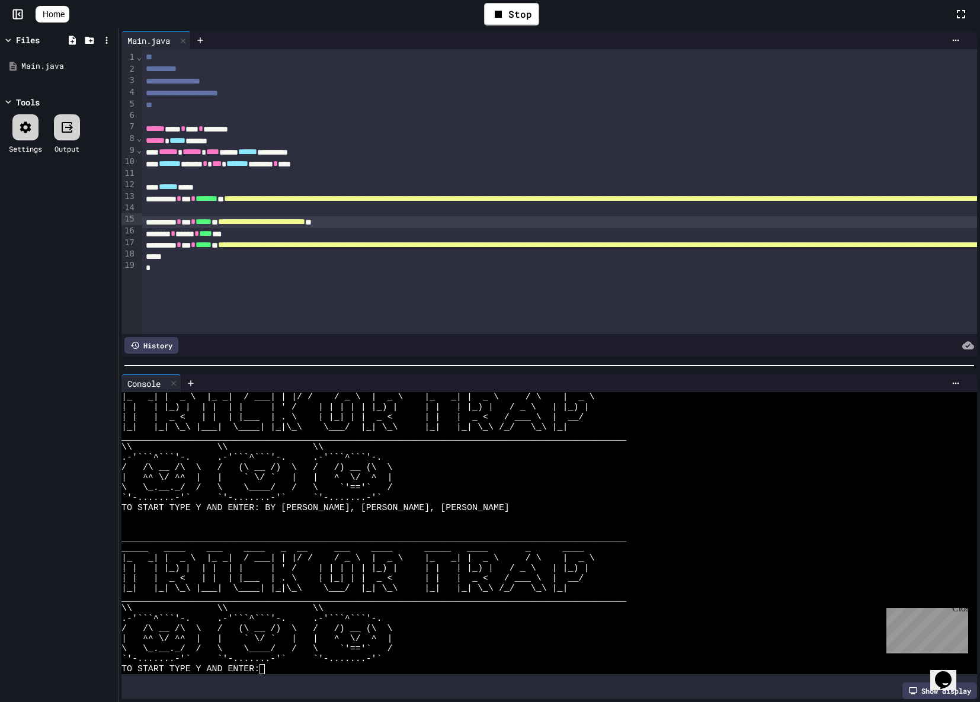
click at [62, 11] on span "Home" at bounding box center [54, 14] width 22 height 12
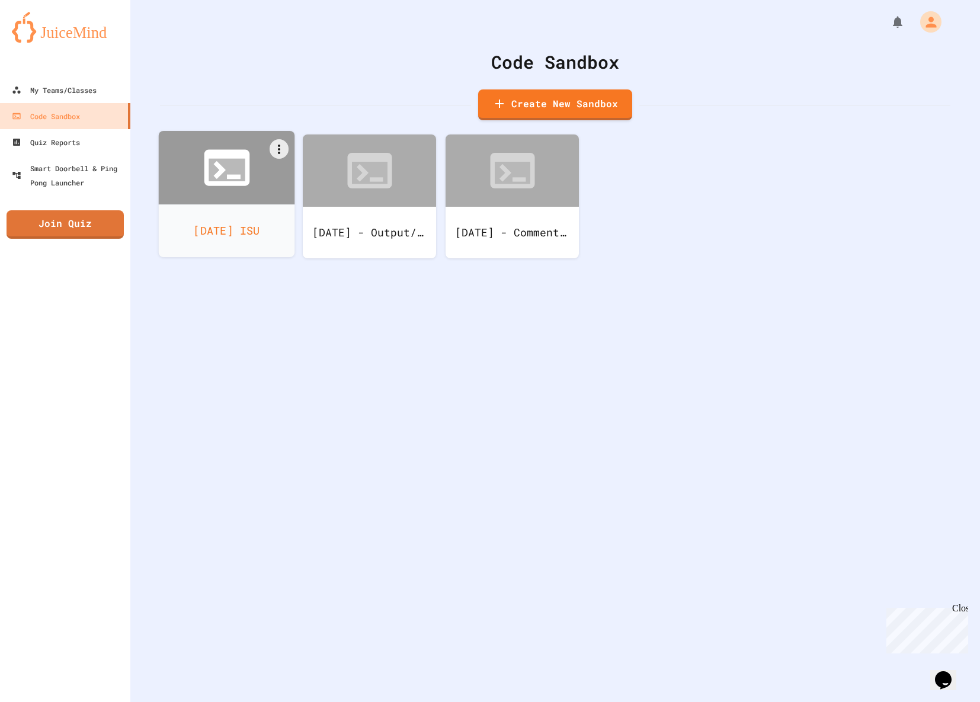
click at [226, 194] on icon at bounding box center [227, 167] width 55 height 55
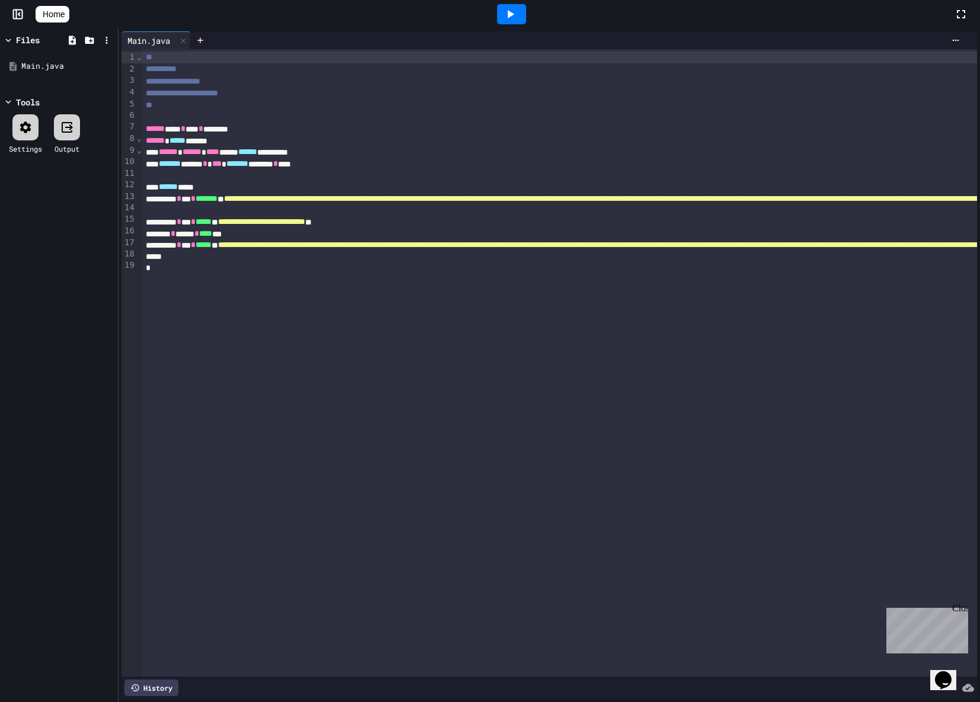
click at [517, 21] on icon at bounding box center [510, 14] width 14 height 14
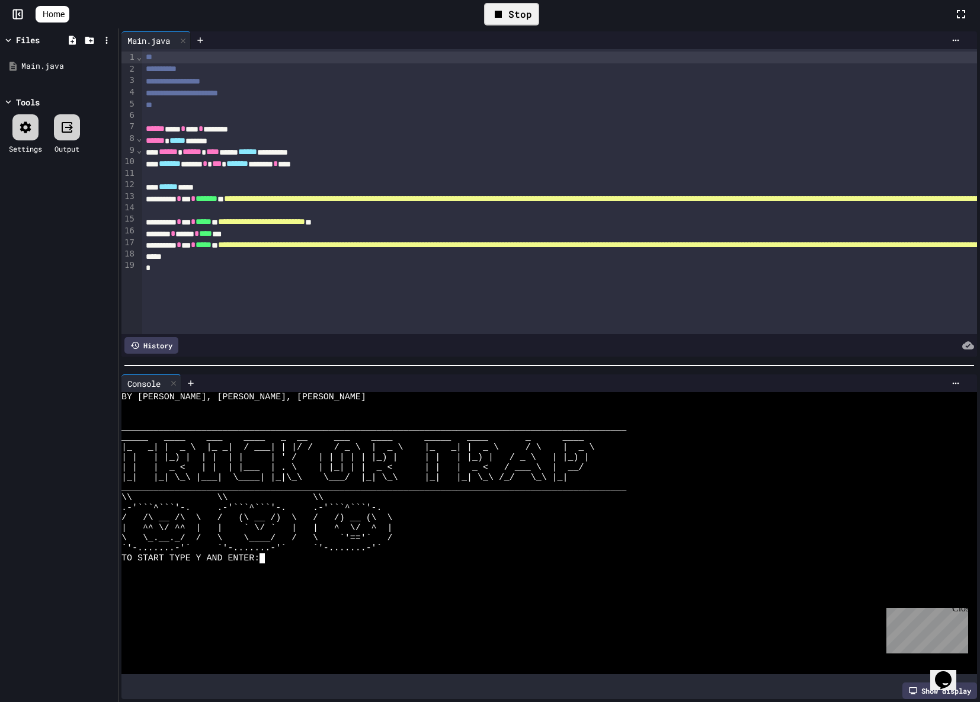
click at [302, 557] on div "TO START TYPE Y AND ENTER:" at bounding box center [539, 558] width 837 height 10
type textarea "*"
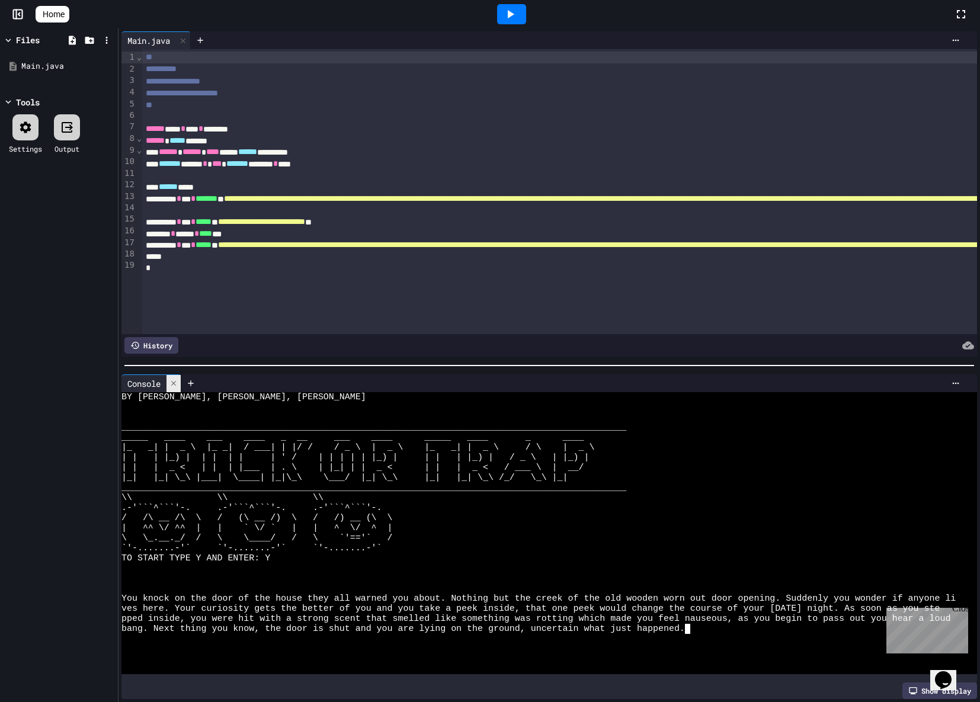
click at [176, 381] on icon at bounding box center [173, 383] width 8 height 8
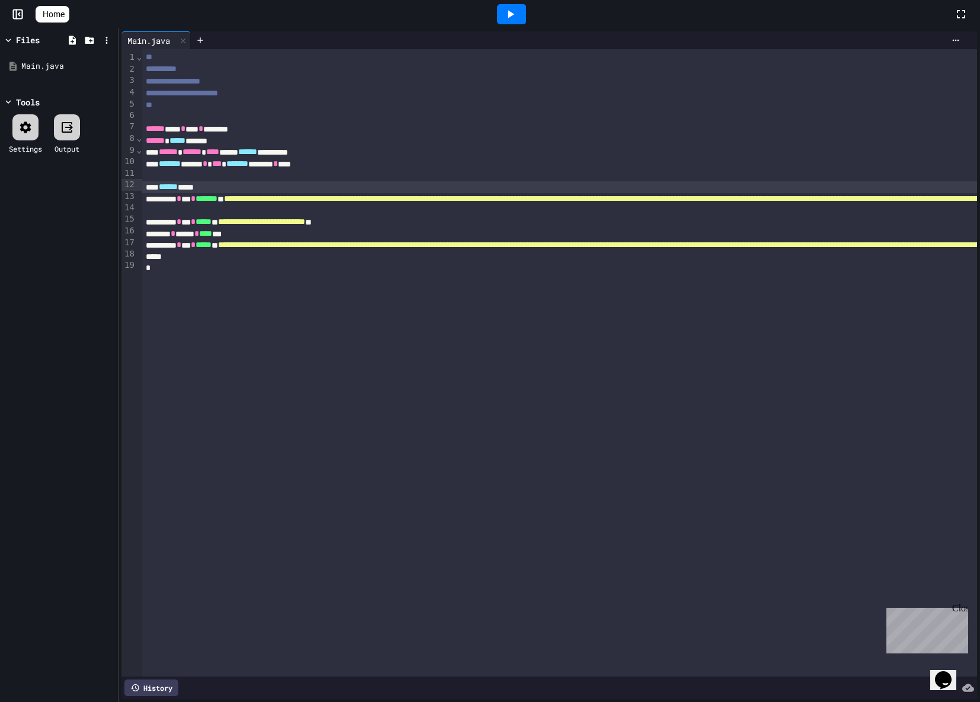
click at [517, 12] on icon at bounding box center [510, 14] width 14 height 14
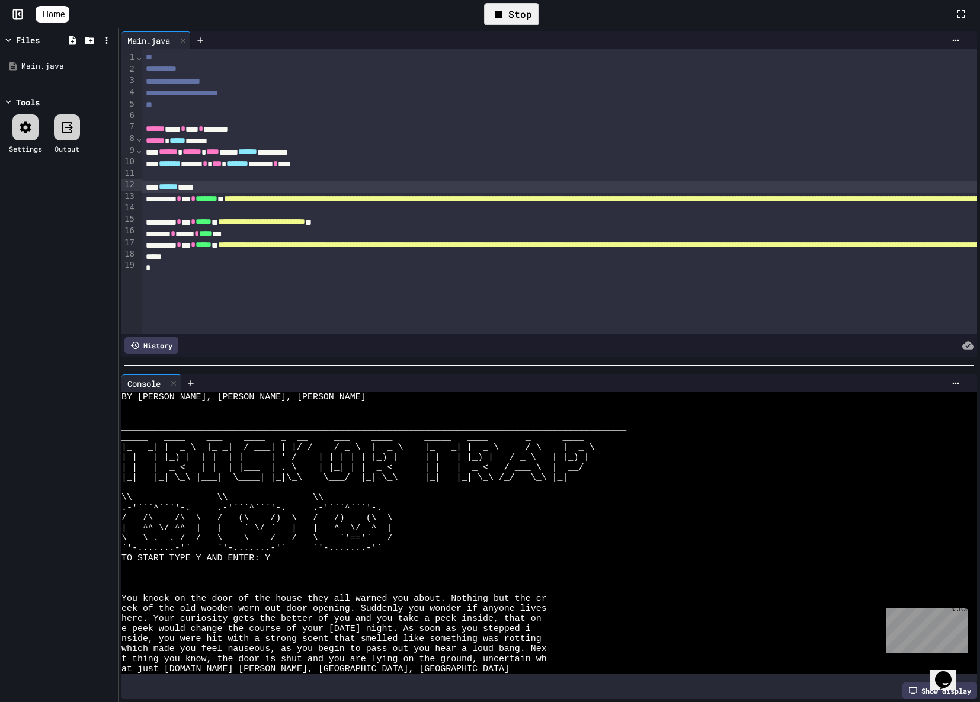
scroll to position [161, 0]
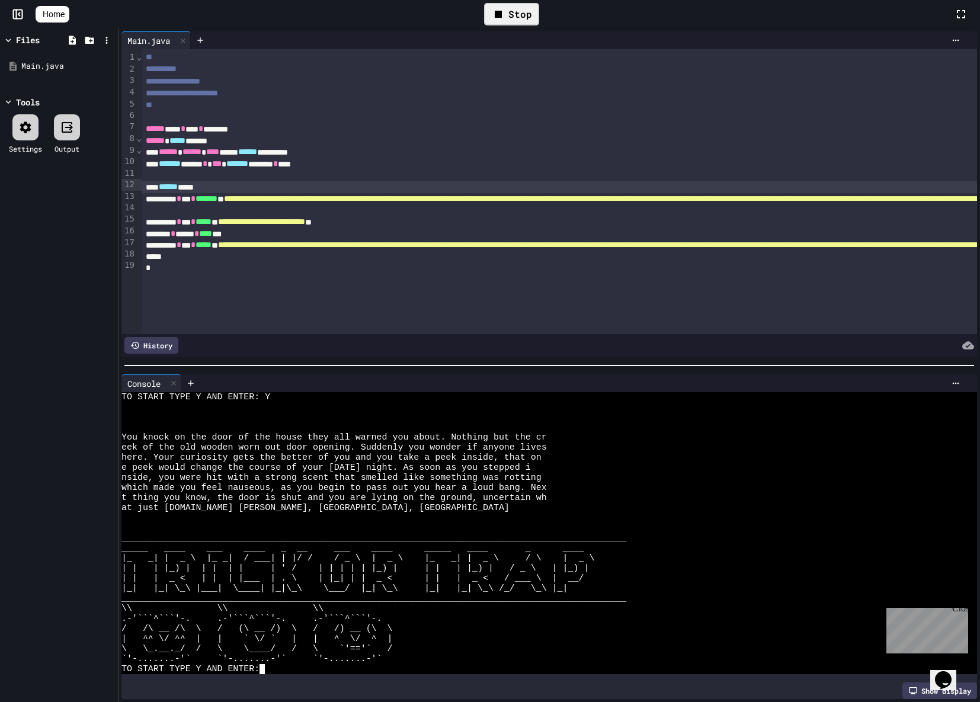
type textarea "*"
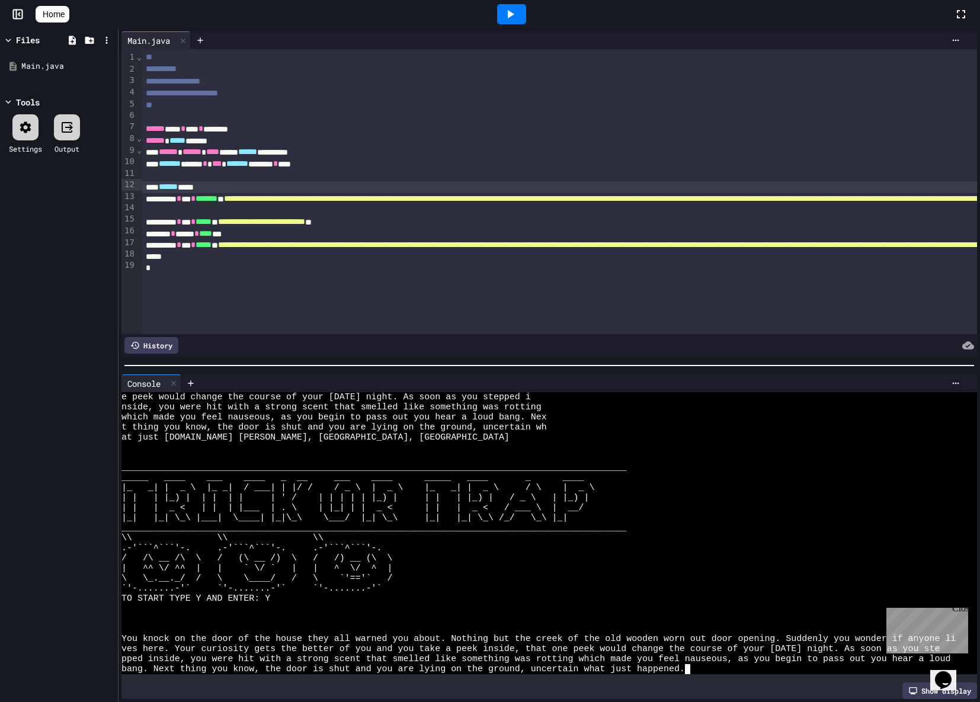
scroll to position [232, 0]
click at [177, 379] on icon at bounding box center [173, 383] width 8 height 8
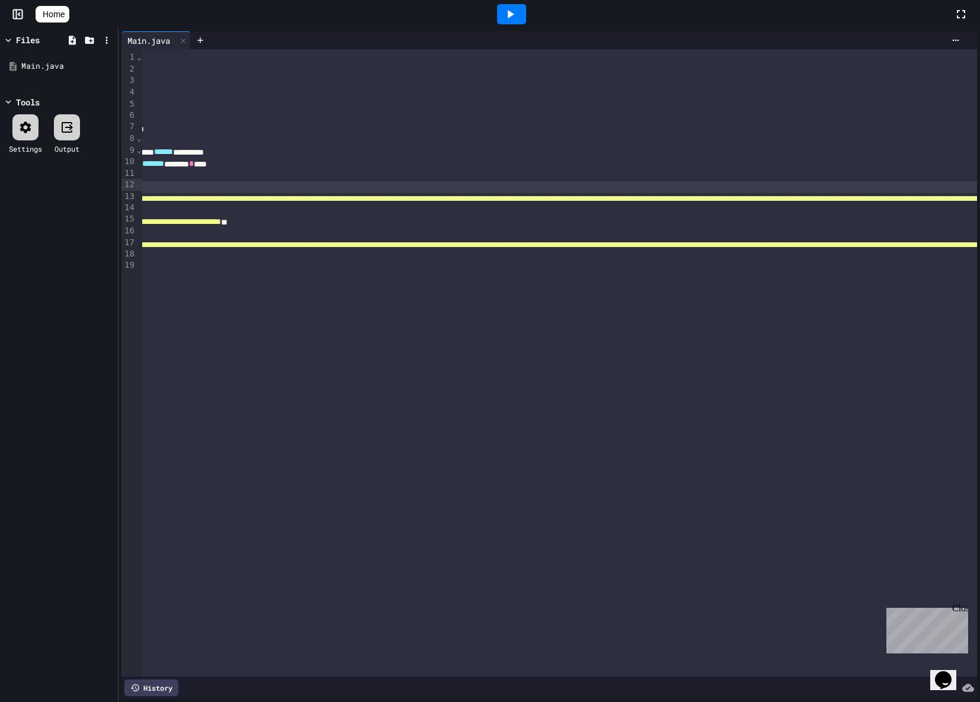
scroll to position [0, 42]
click at [505, 18] on div at bounding box center [511, 14] width 29 height 20
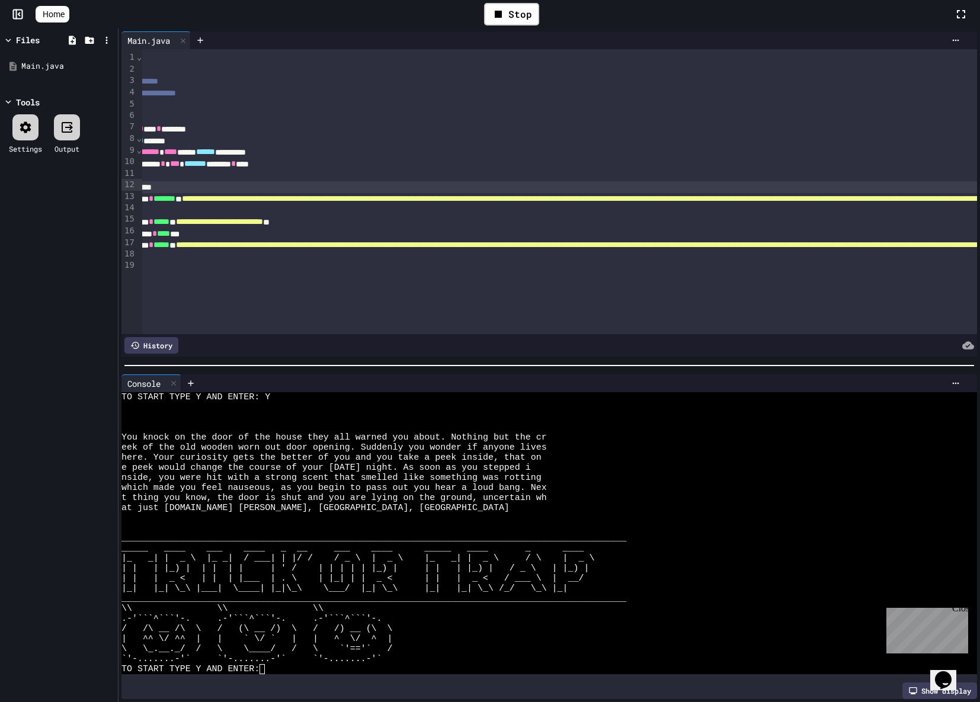
scroll to position [161, 0]
click at [684, 488] on div "TO START TYPE Y AND ENTER: Y You knock on the door of the house they all warned…" at bounding box center [539, 533] width 837 height 282
type textarea "*"
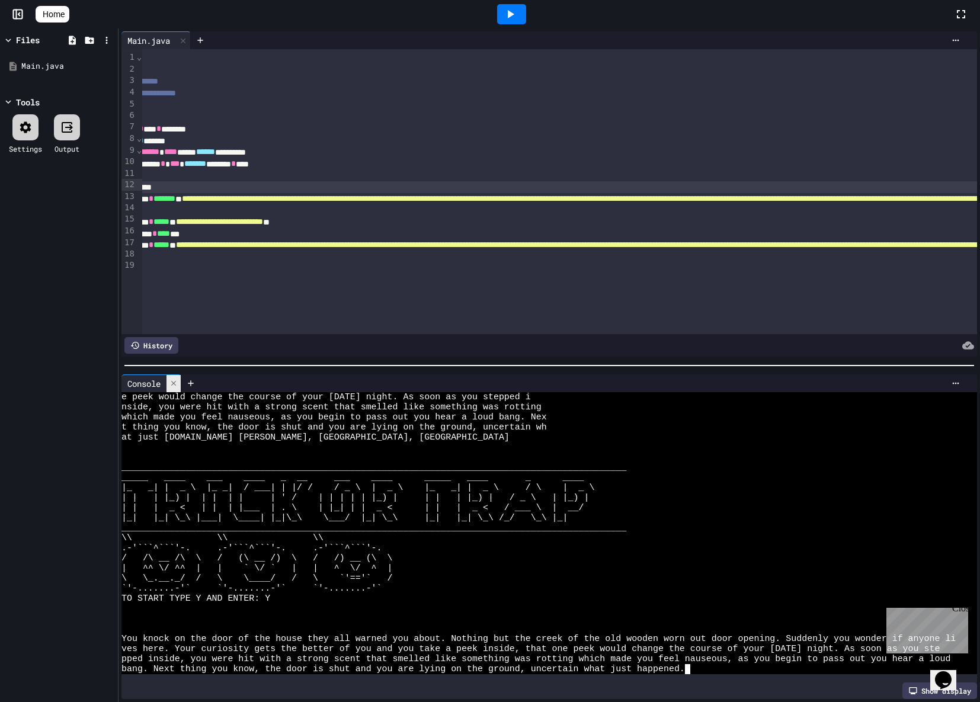
click at [176, 375] on div at bounding box center [173, 383] width 14 height 17
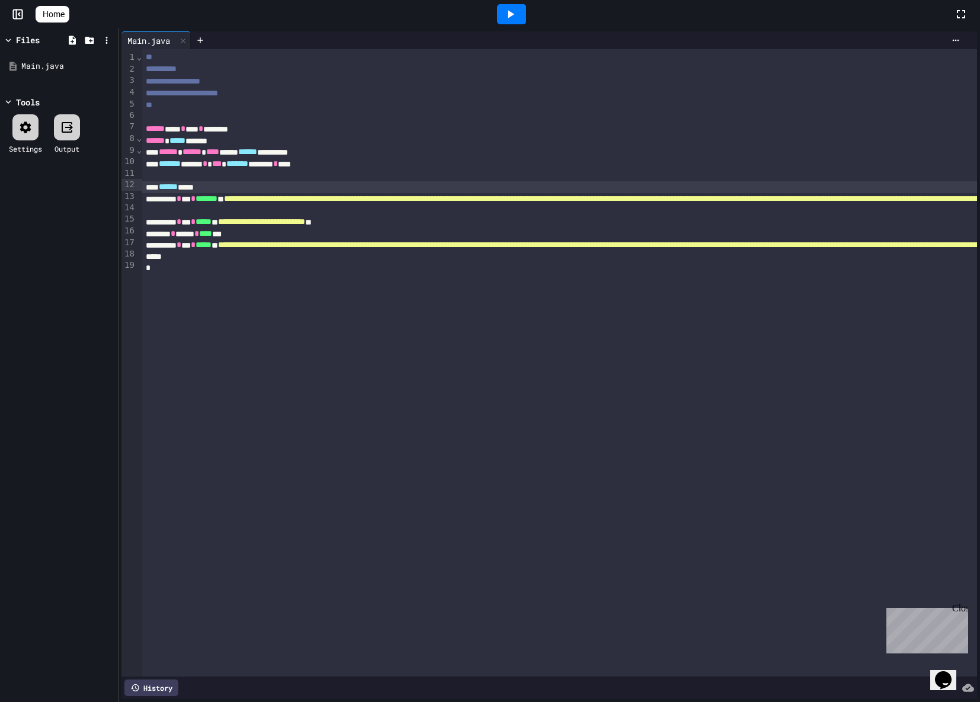
scroll to position [0, 0]
